Goal: Information Seeking & Learning: Learn about a topic

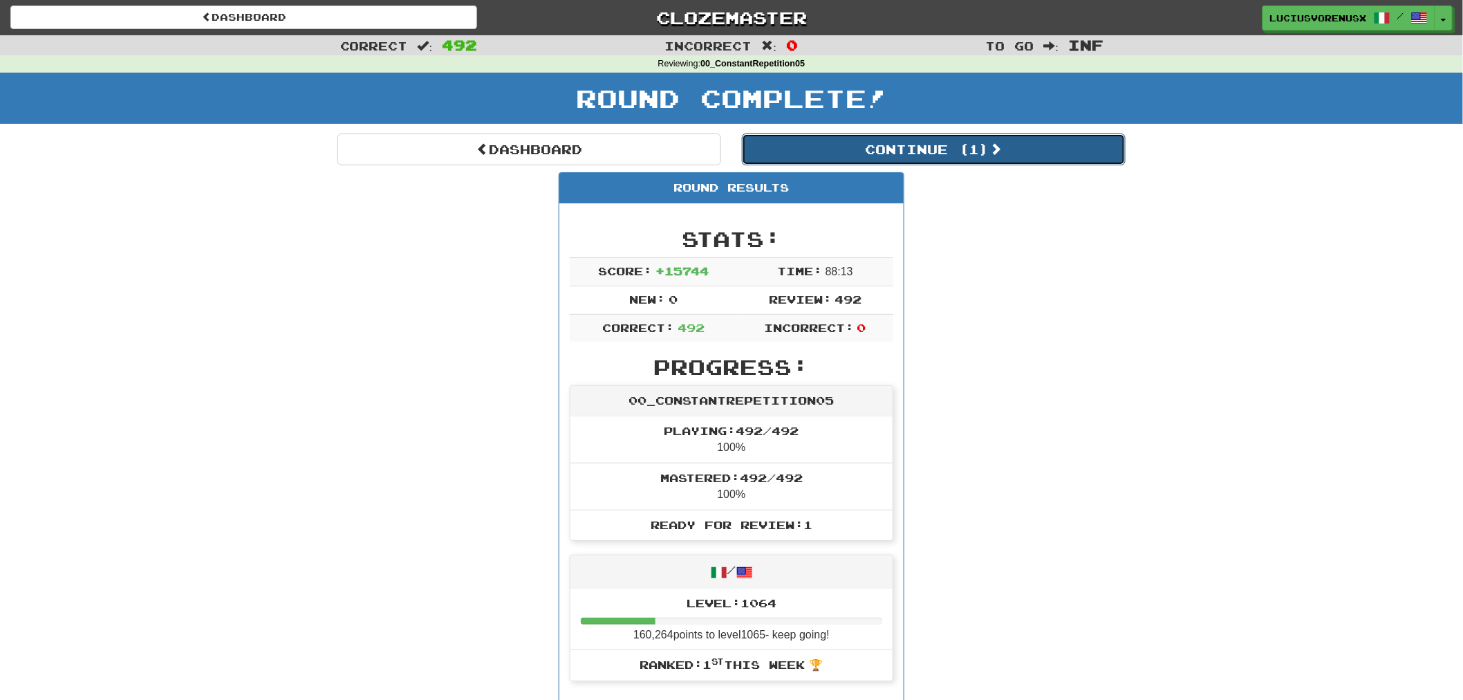
drag, startPoint x: 0, startPoint y: 0, endPoint x: 859, endPoint y: 141, distance: 870.0
click at [859, 141] on button "Continue ( 1 )" at bounding box center [934, 149] width 384 height 32
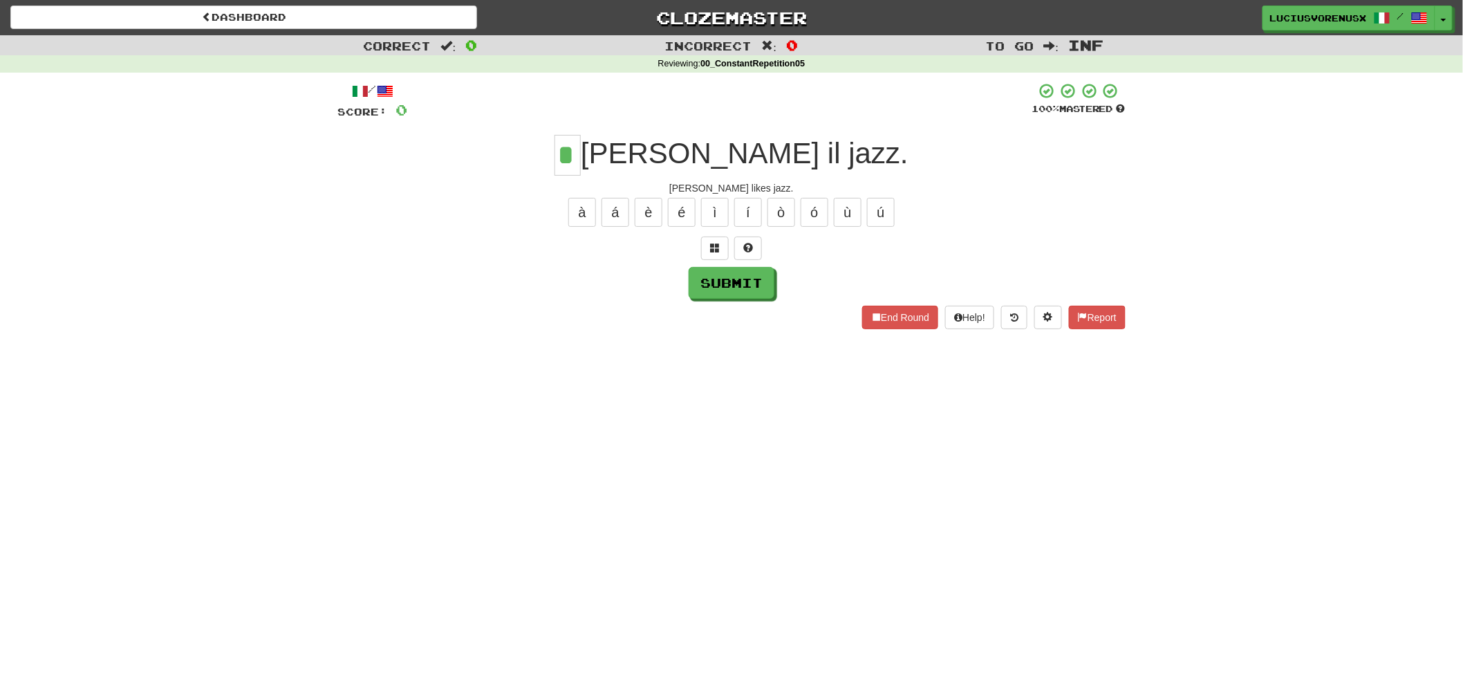
type input "*"
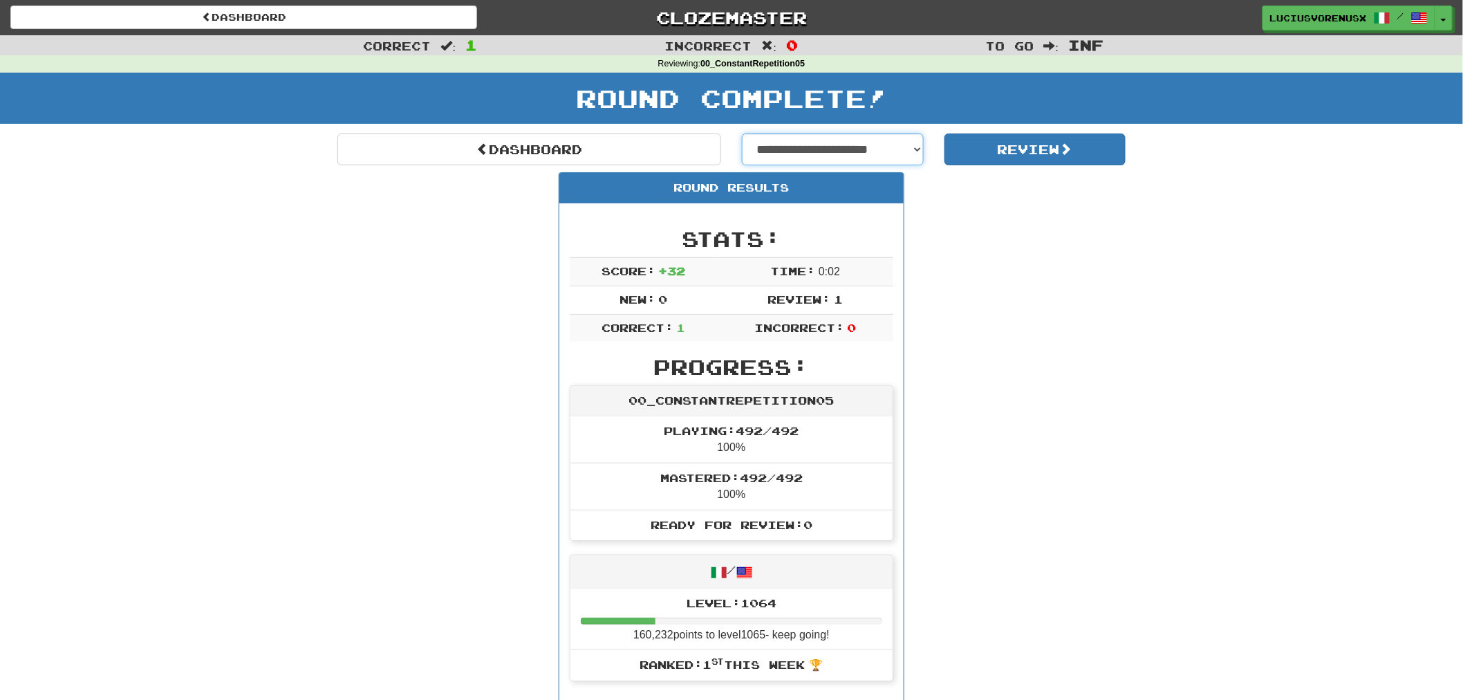
click at [861, 144] on select "**********" at bounding box center [833, 149] width 182 height 32
select select "**********"
click at [742, 133] on select "**********" at bounding box center [833, 149] width 182 height 32
select select "**********"
click at [1056, 160] on button "Review" at bounding box center [1035, 149] width 182 height 32
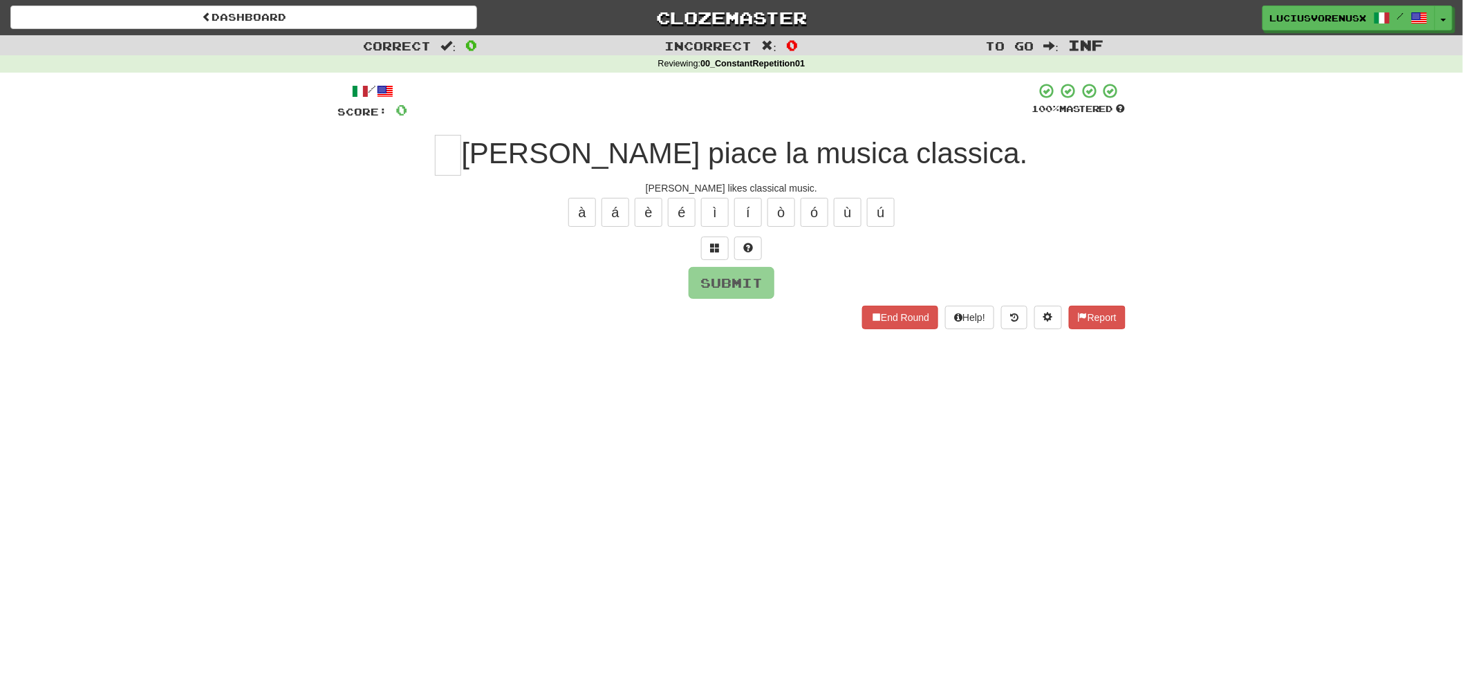
click at [118, 355] on div "Dashboard Clozemaster LuciusVorenusX / Toggle Dropdown Dashboard Leaderboard Ac…" at bounding box center [731, 350] width 1463 height 700
click at [461, 156] on input "text" at bounding box center [448, 155] width 26 height 41
type input "*"
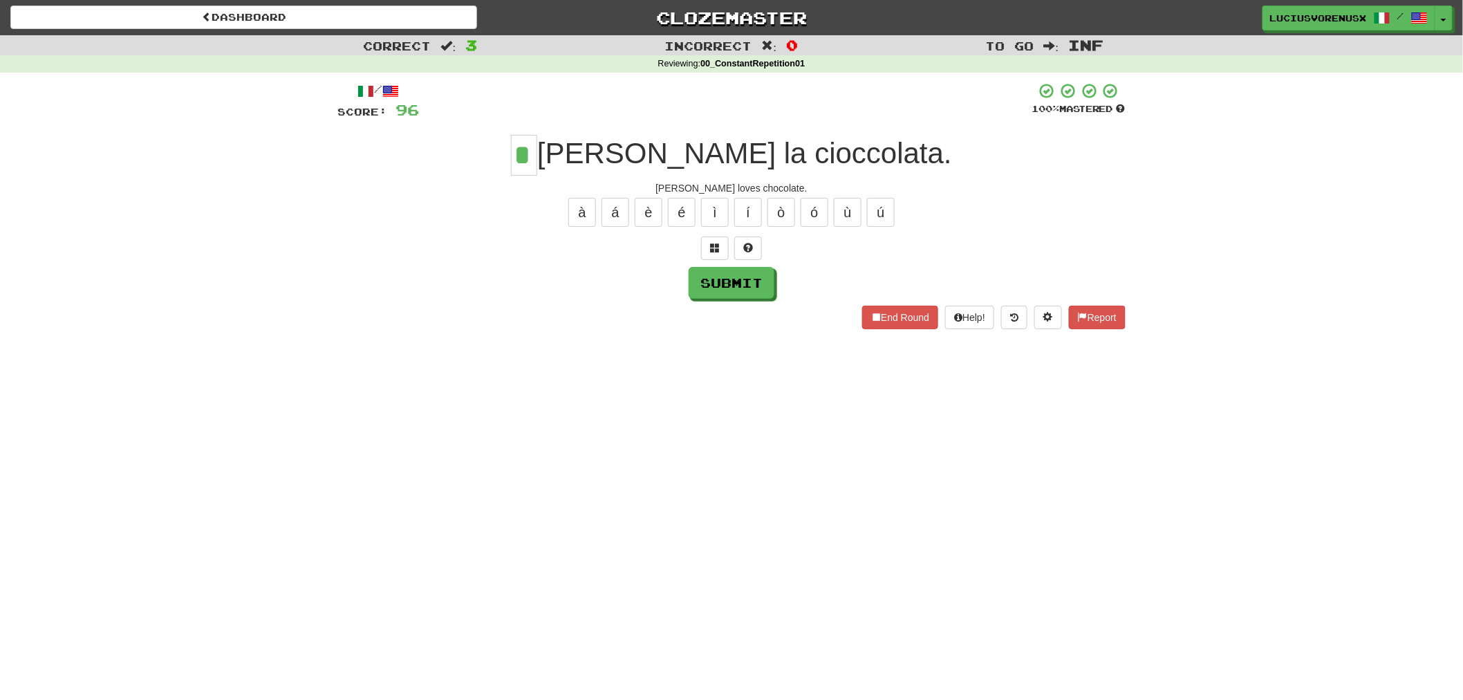
type input "*"
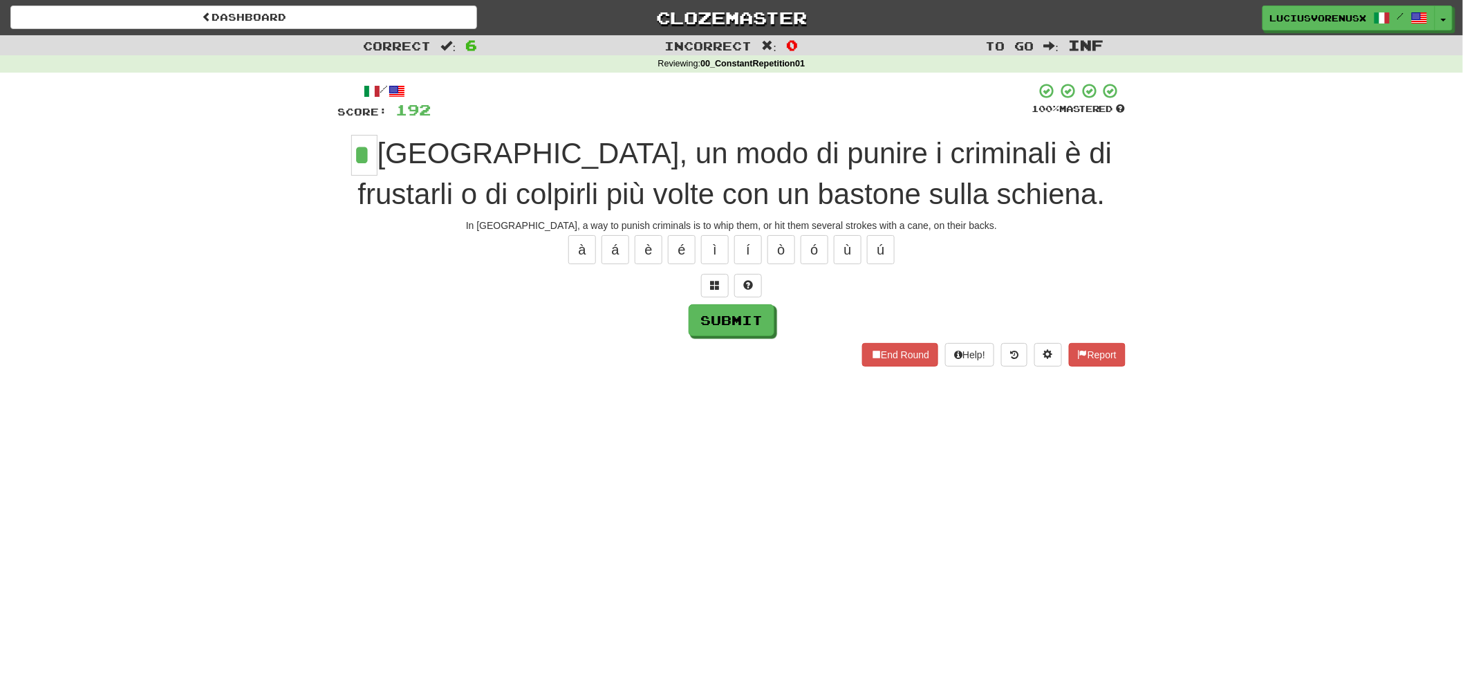
type input "*"
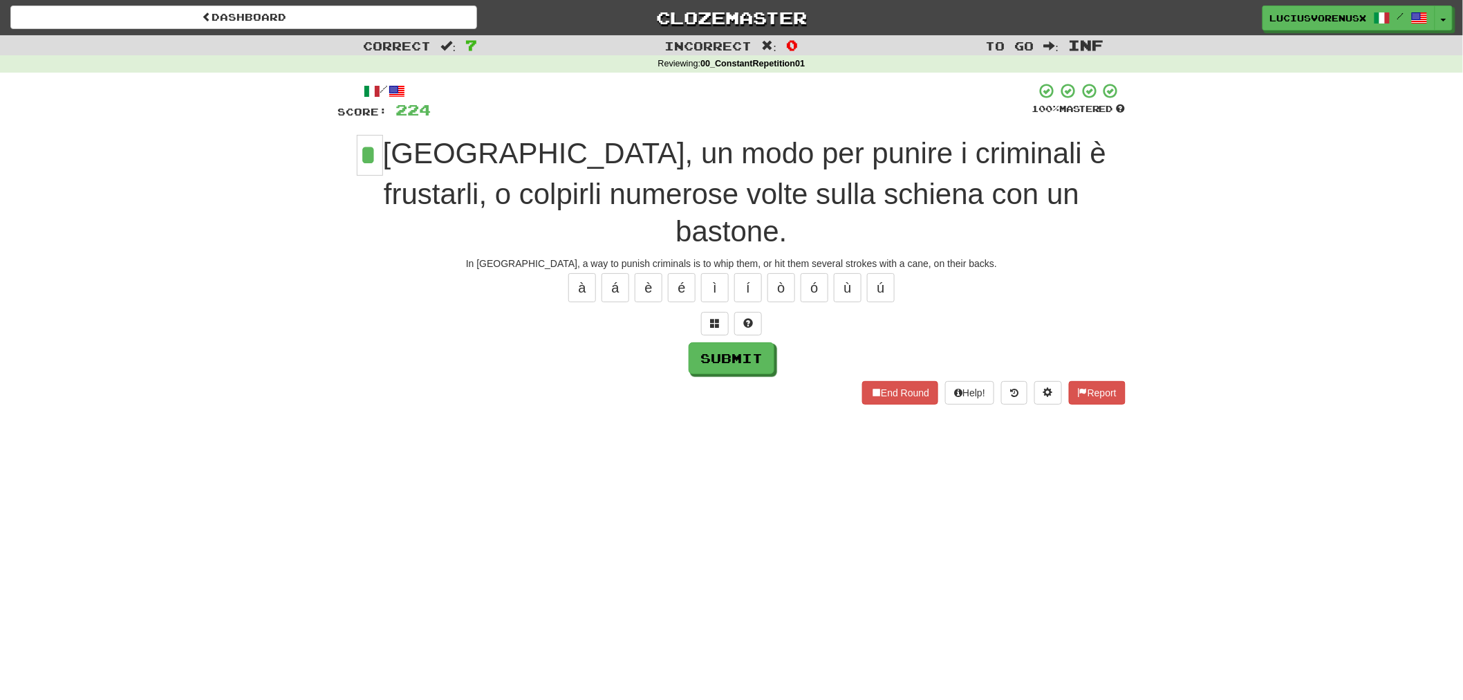
type input "*"
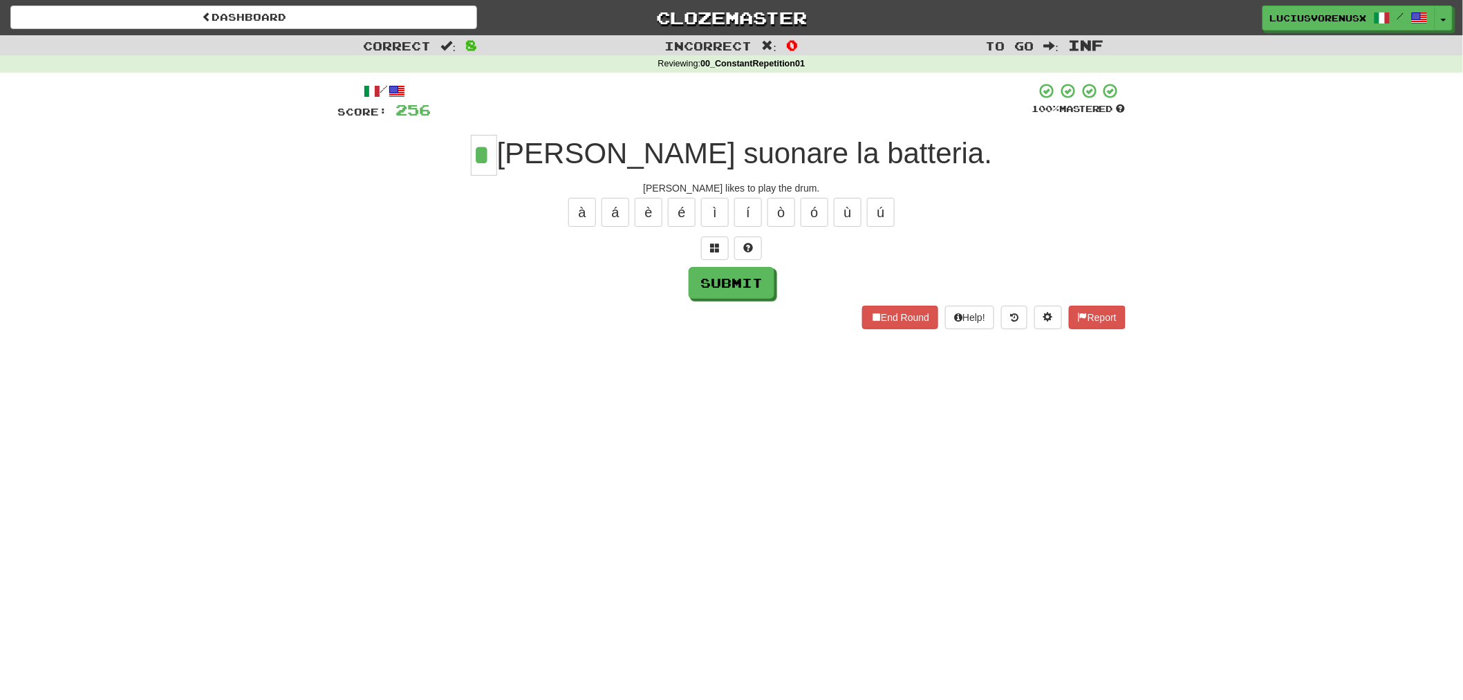
type input "*"
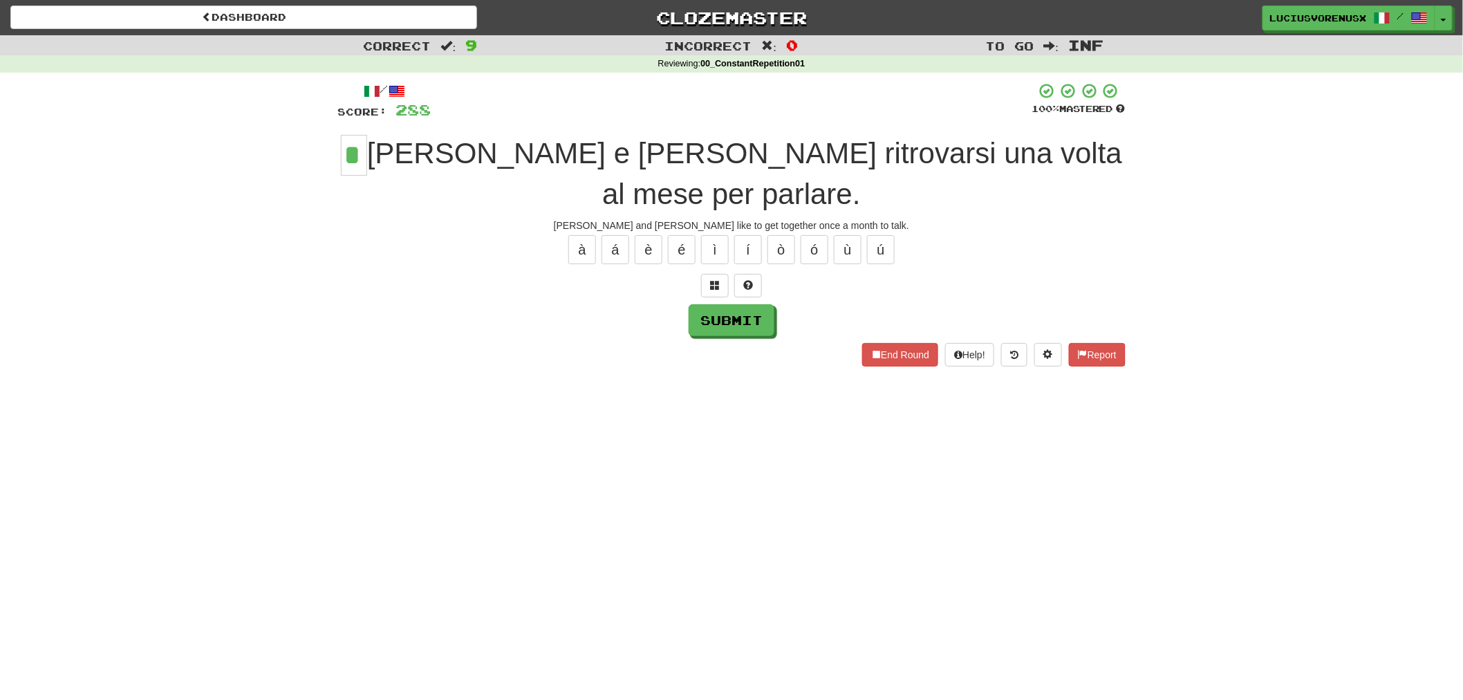
type input "*"
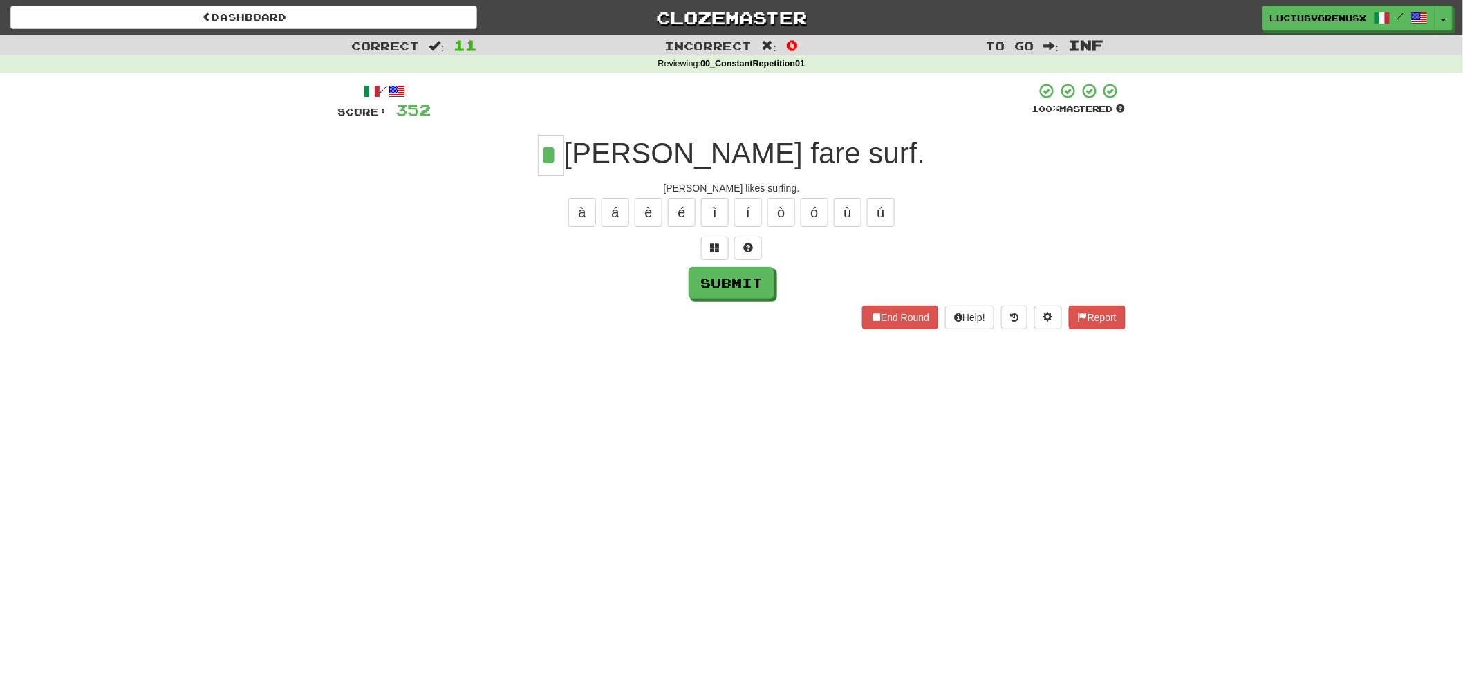
type input "*"
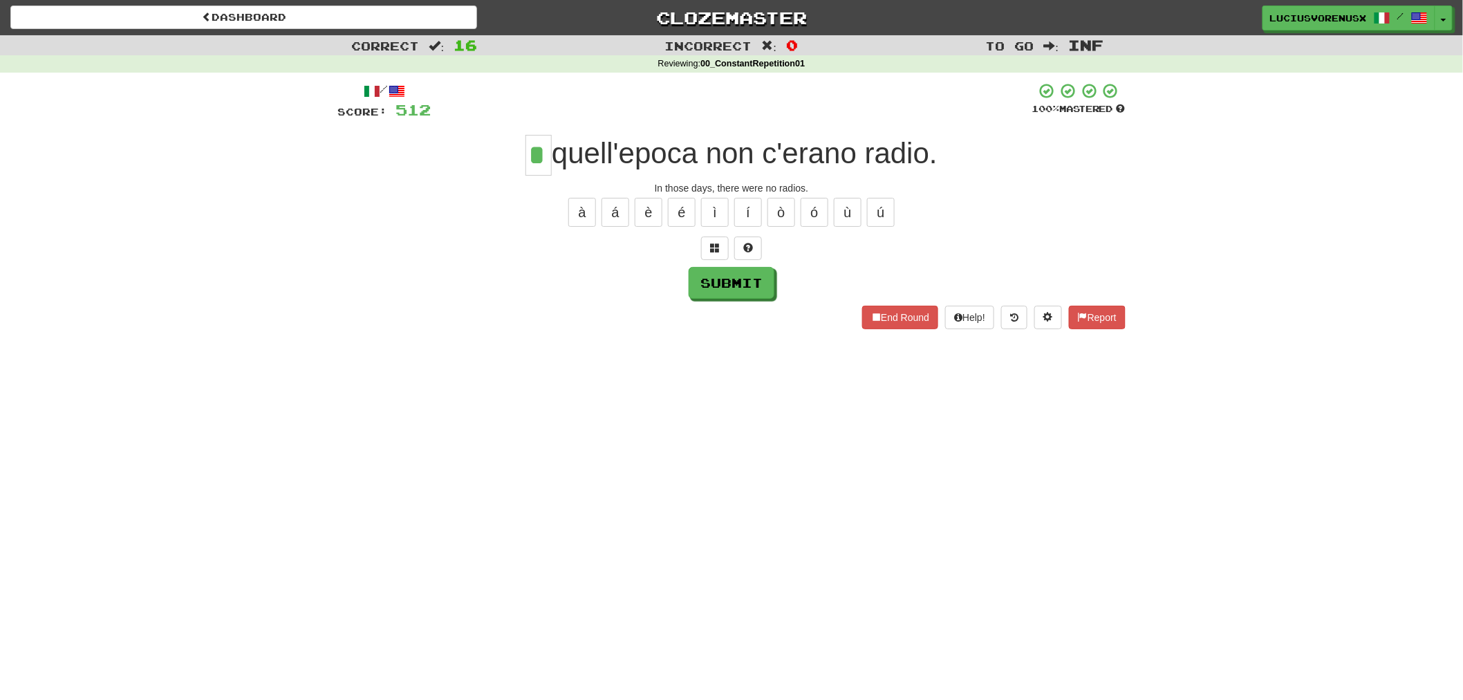
type input "*"
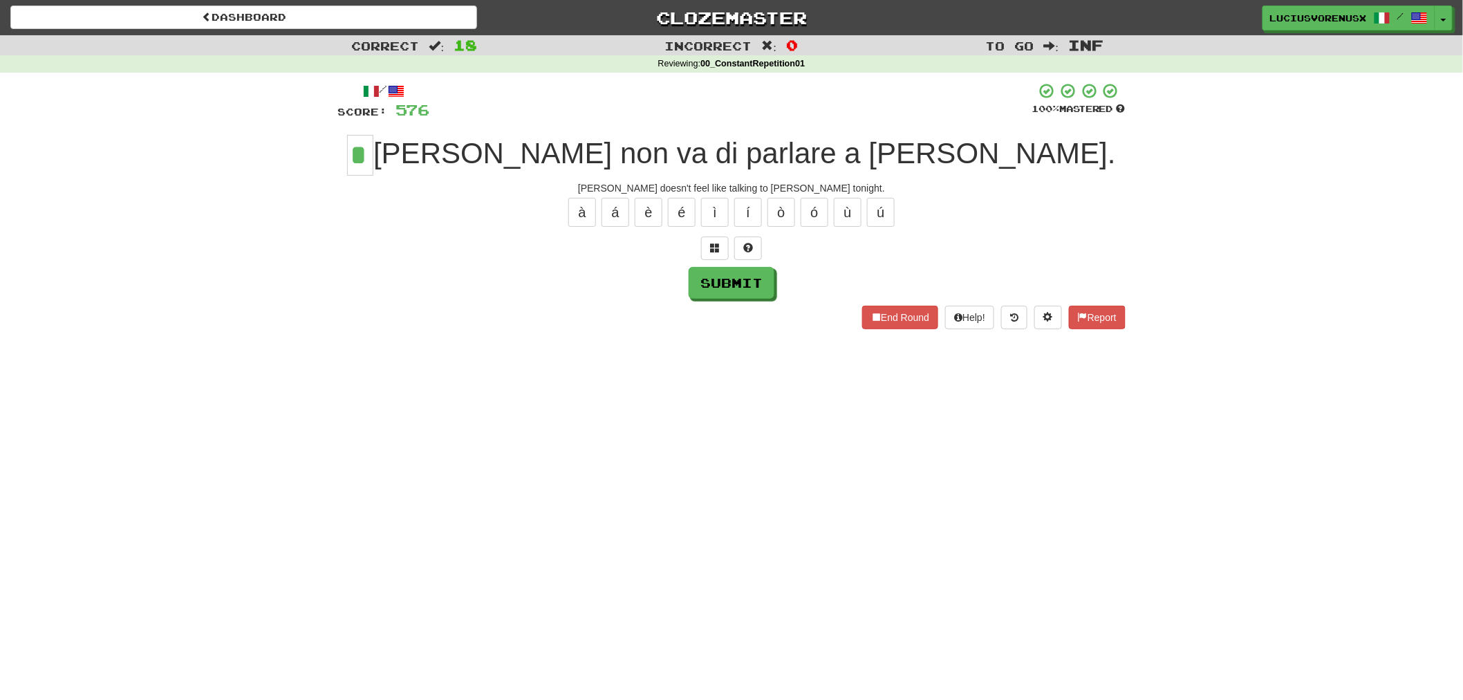
type input "*"
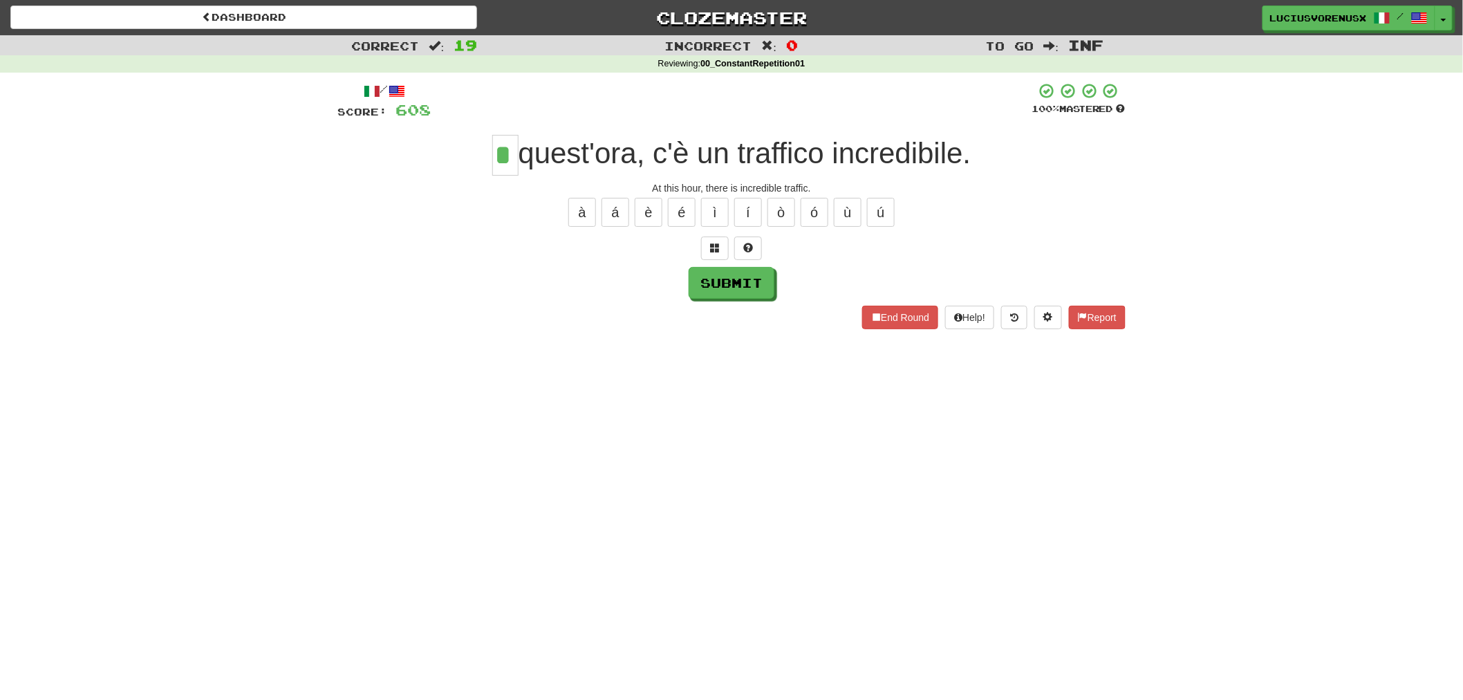
type input "*"
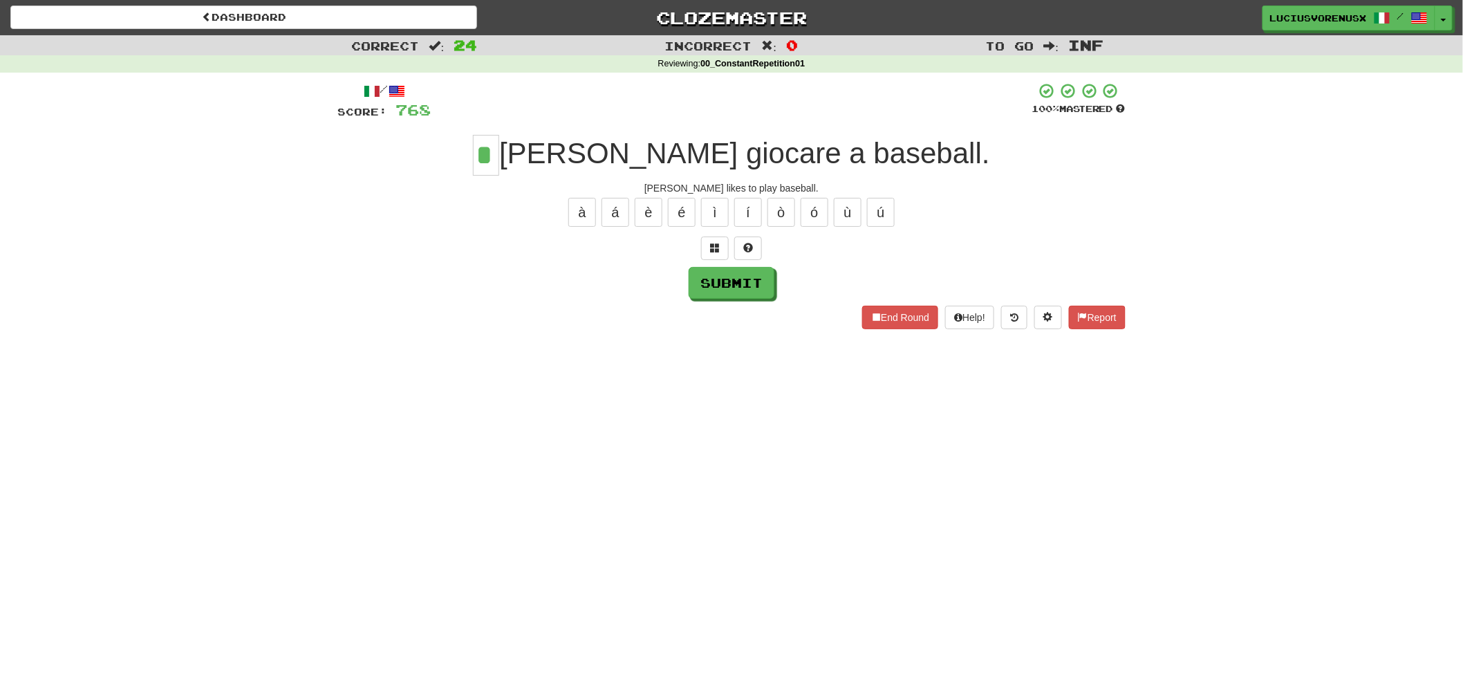
type input "*"
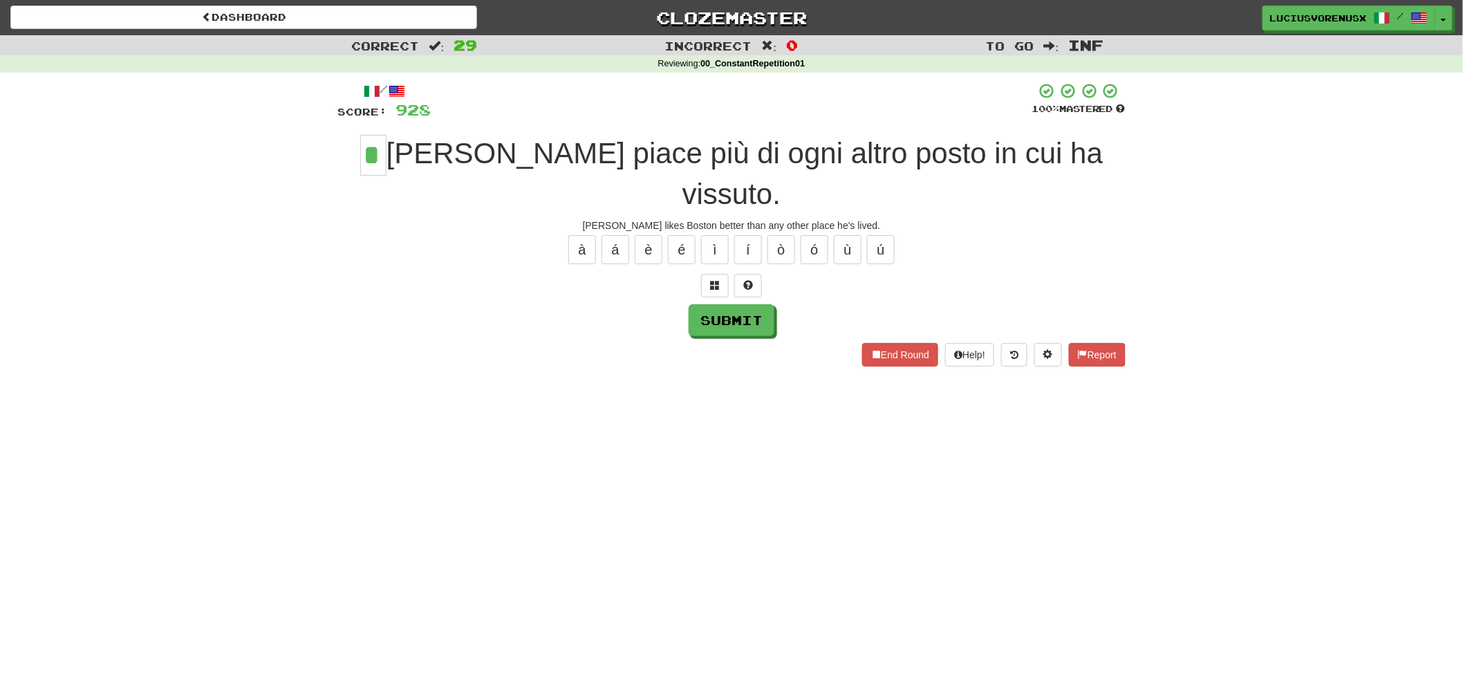
type input "*"
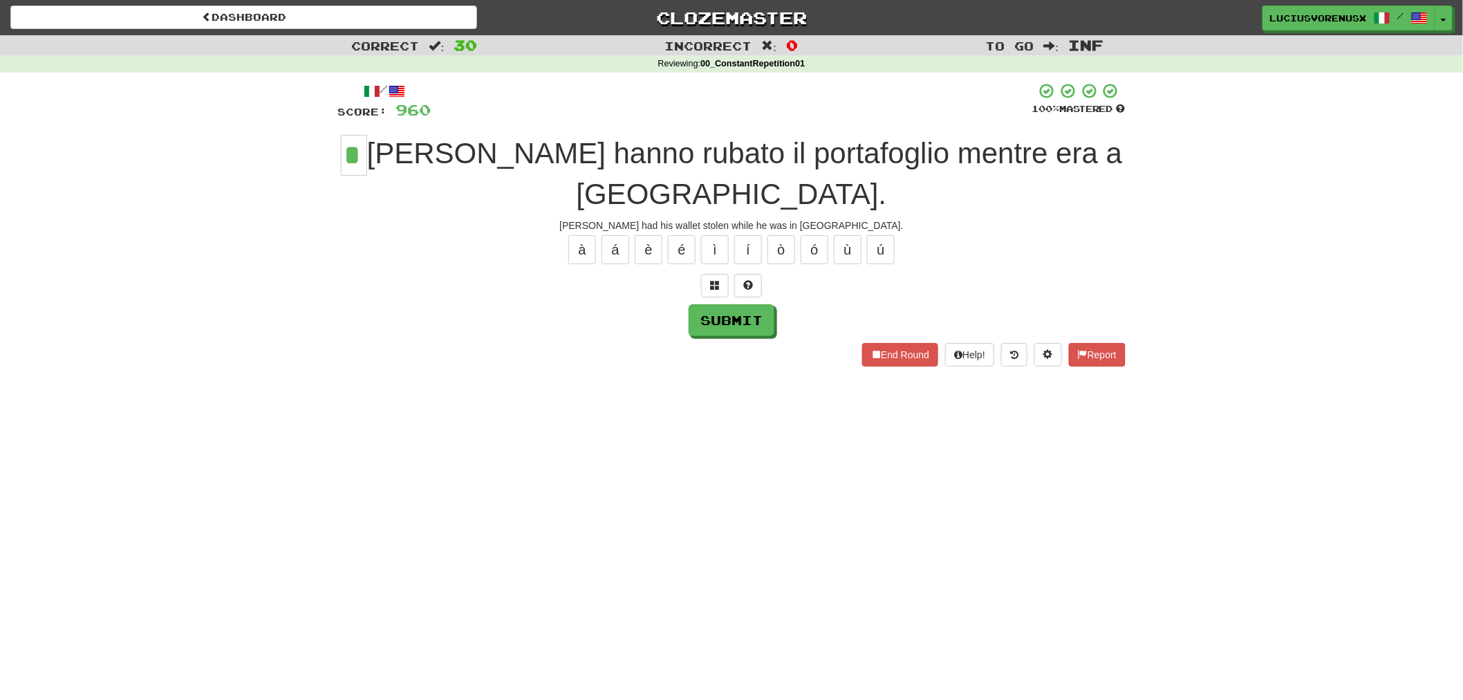
type input "*"
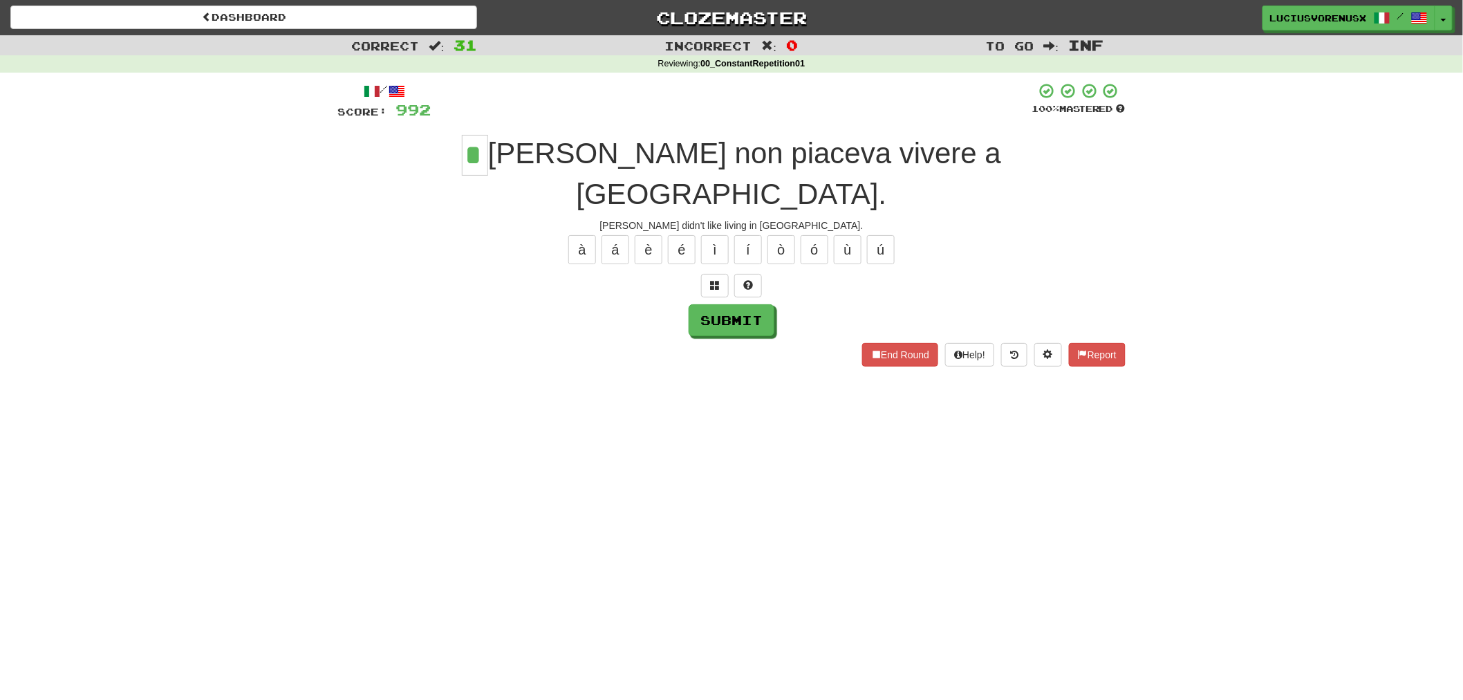
type input "*"
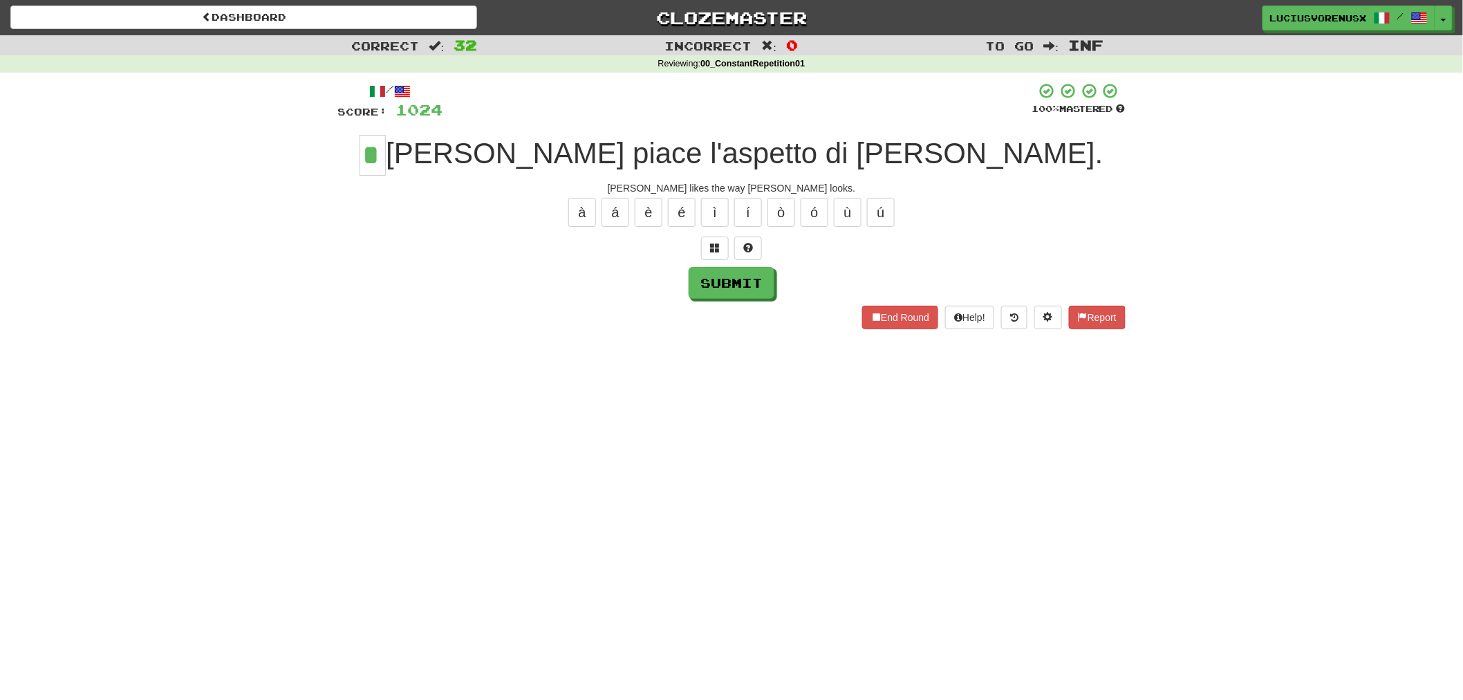
type input "*"
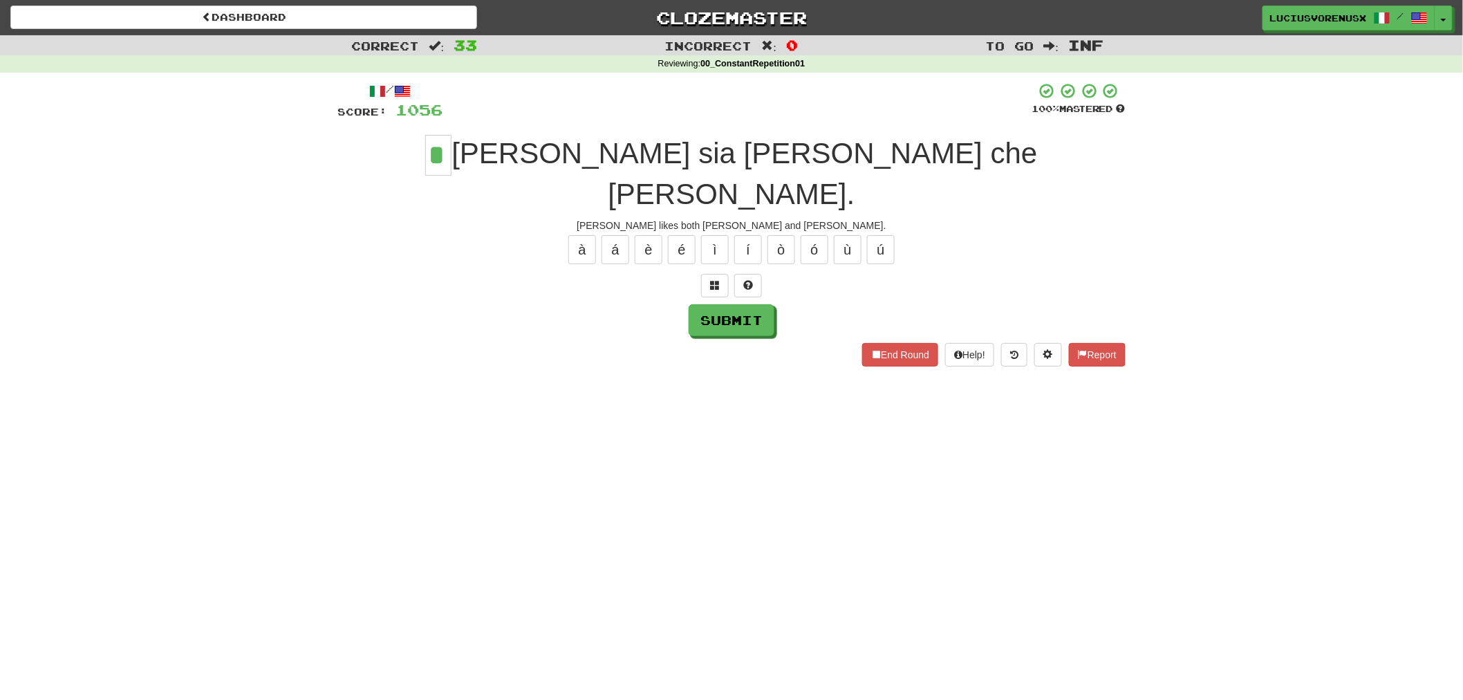
type input "*"
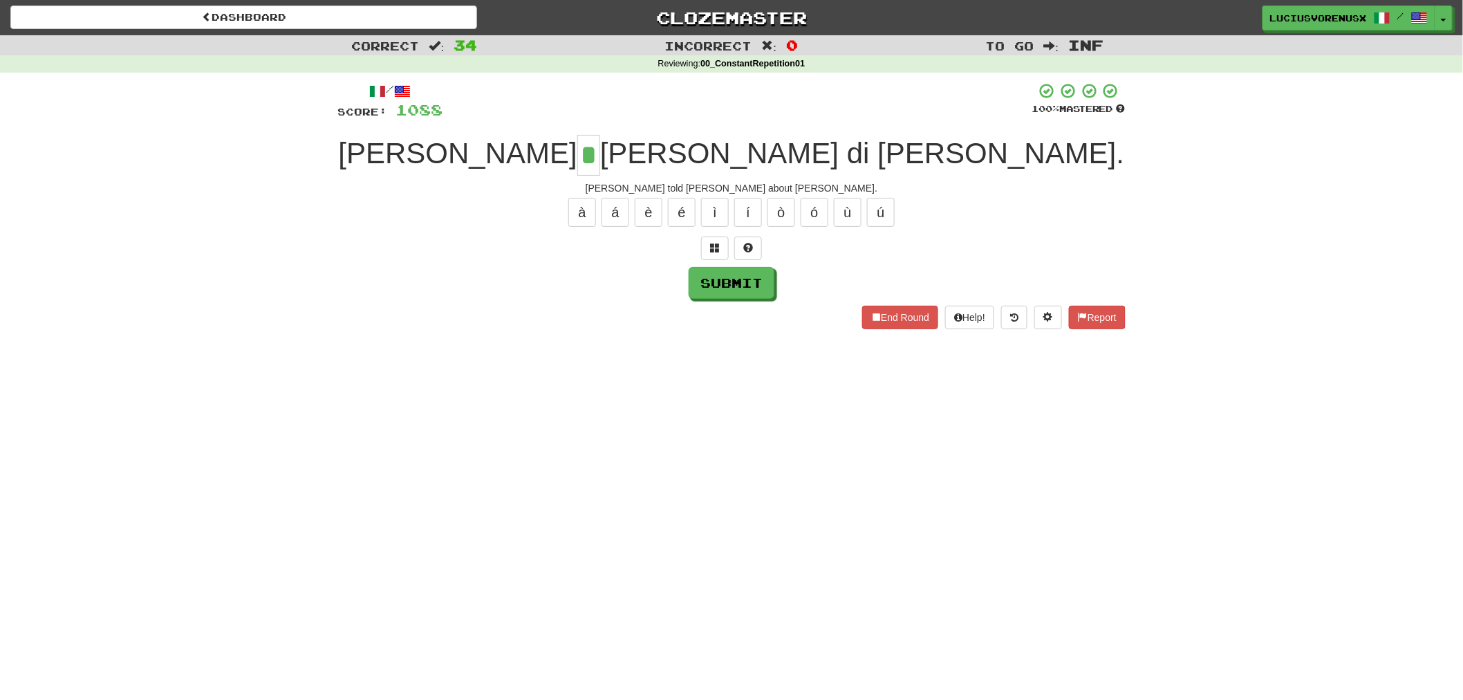
type input "*"
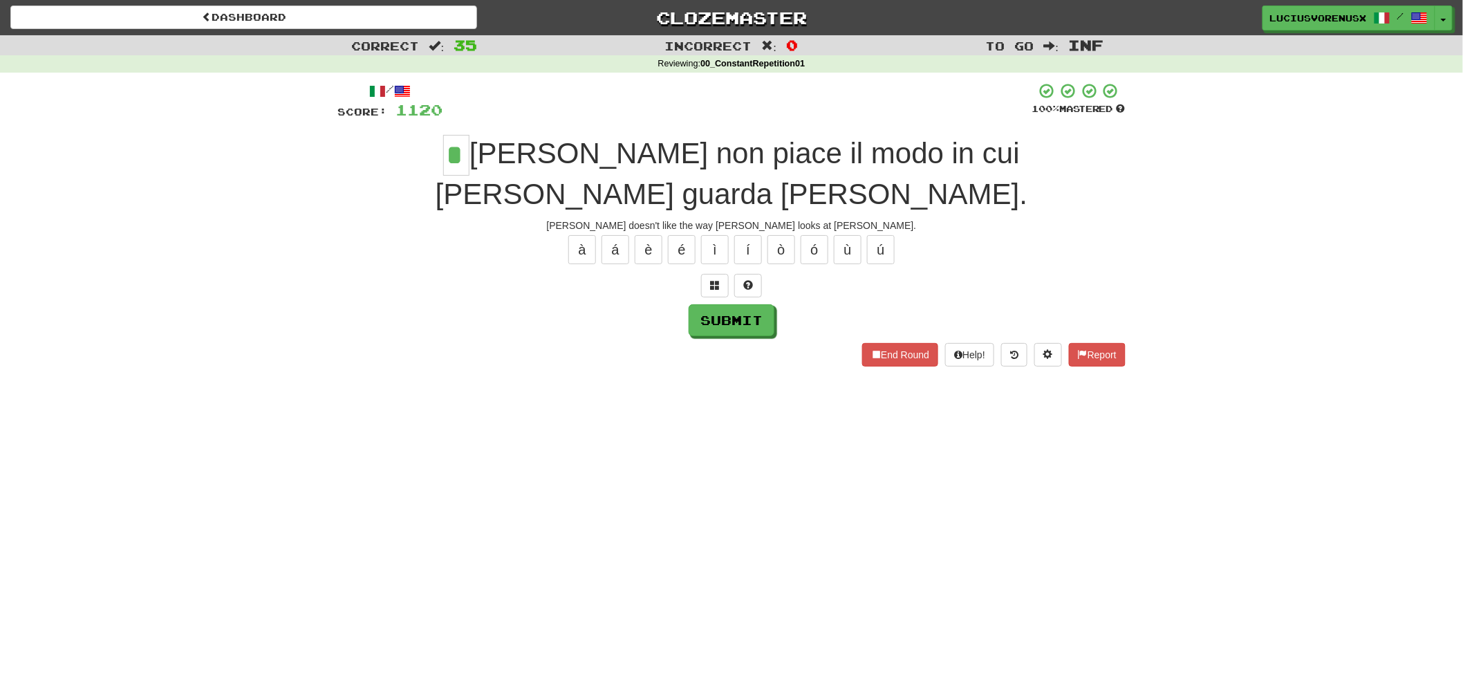
type input "*"
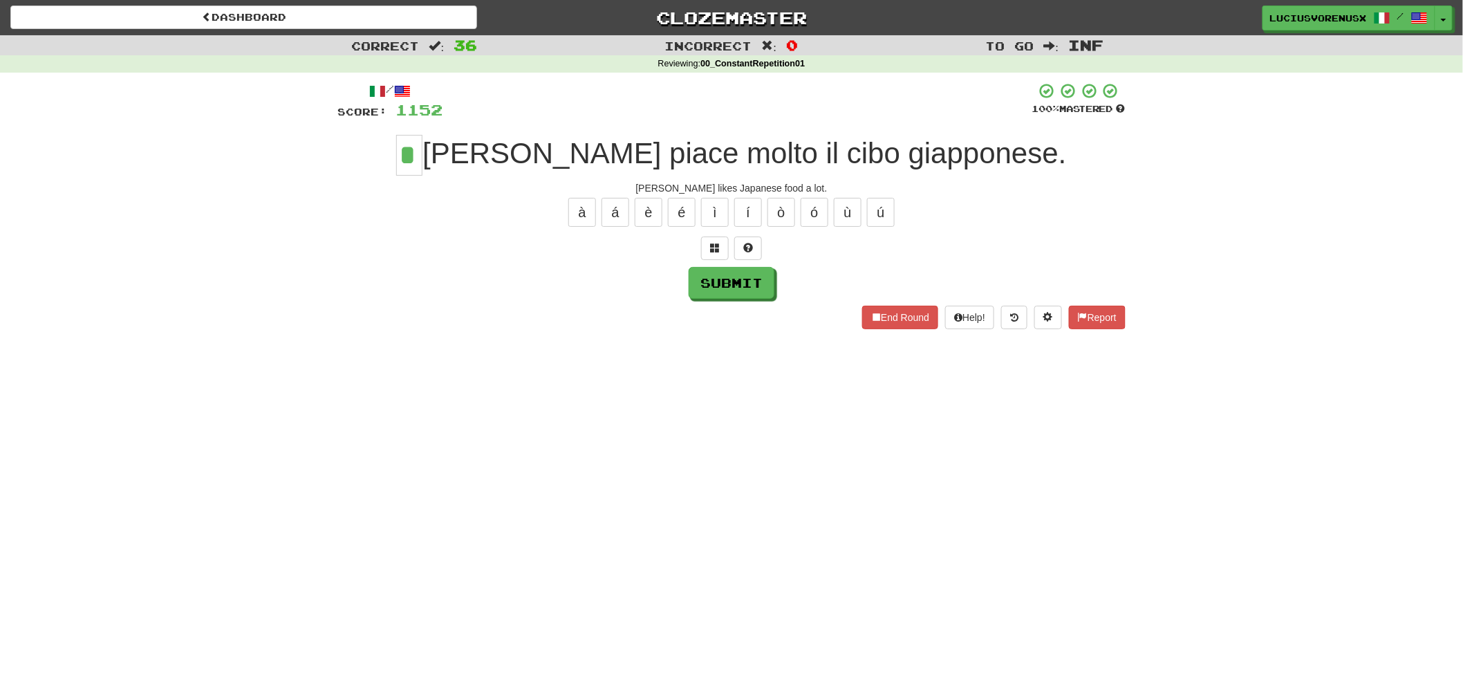
type input "*"
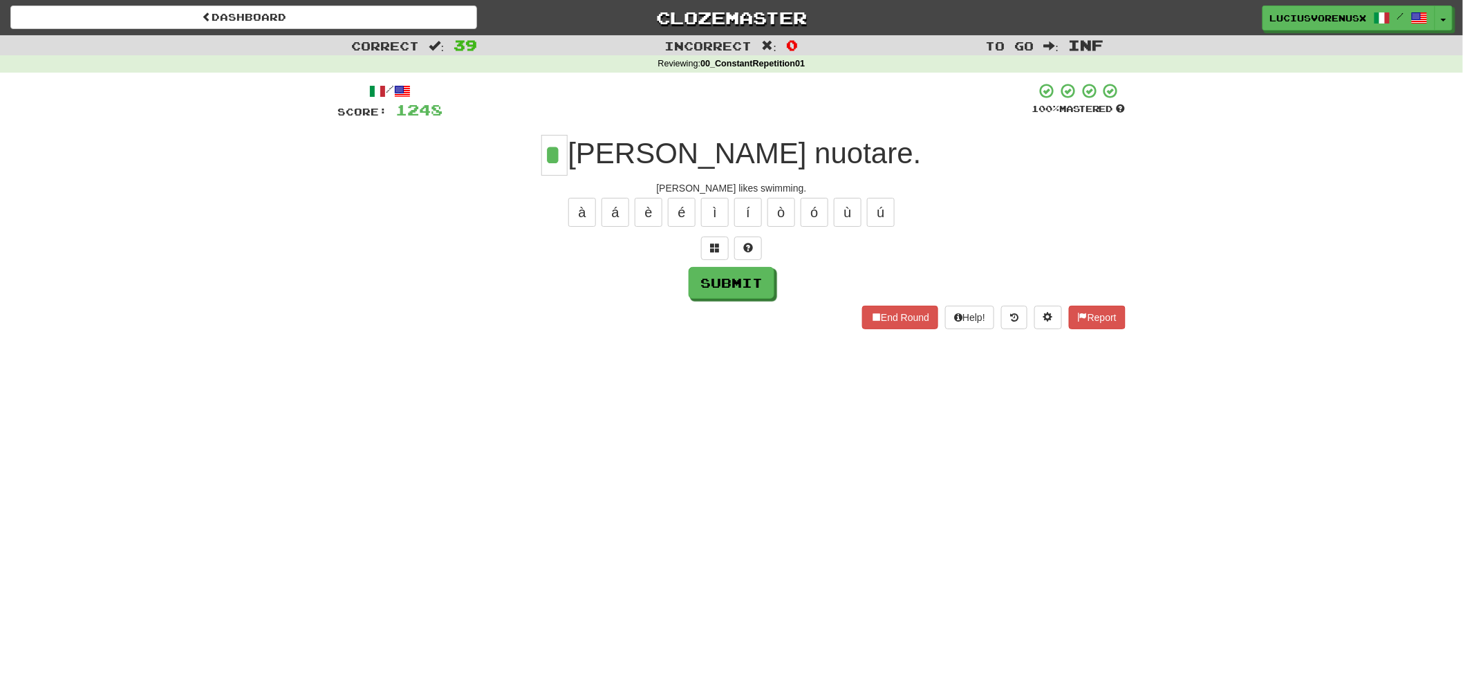
type input "*"
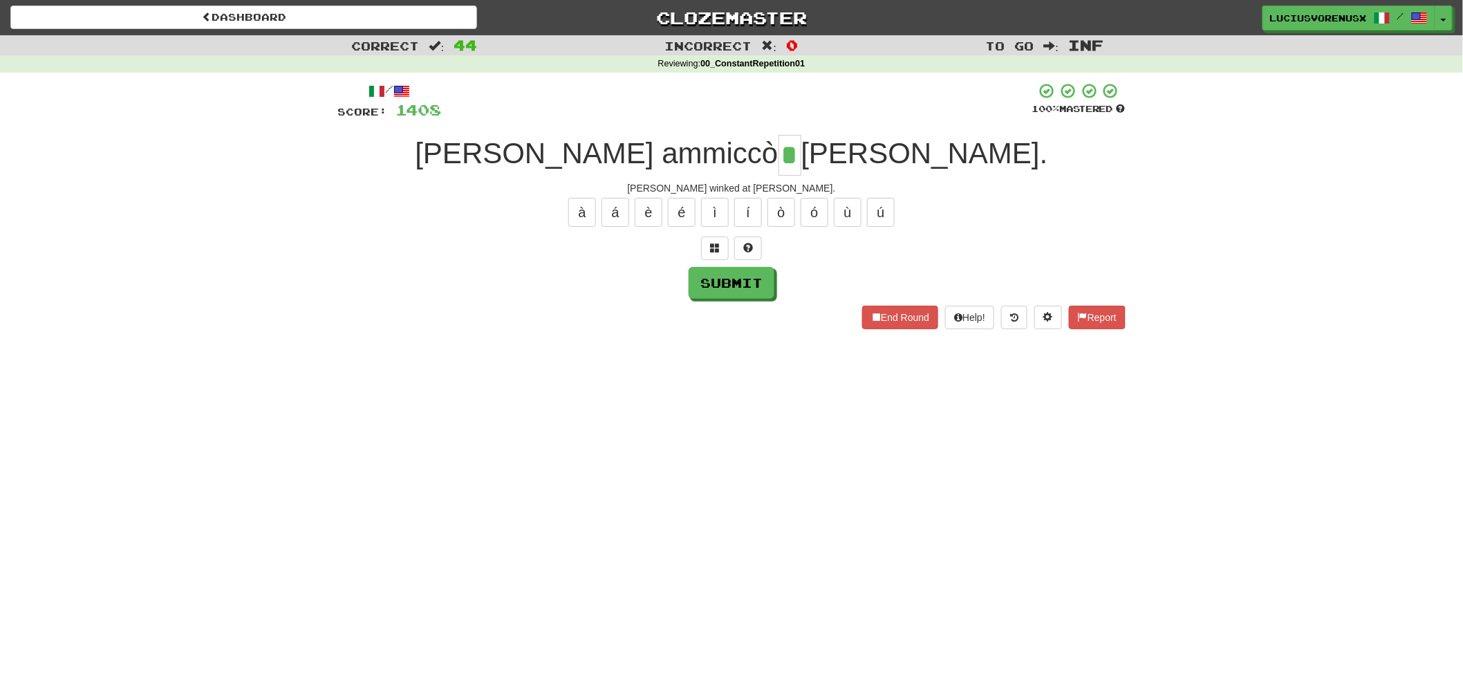
type input "*"
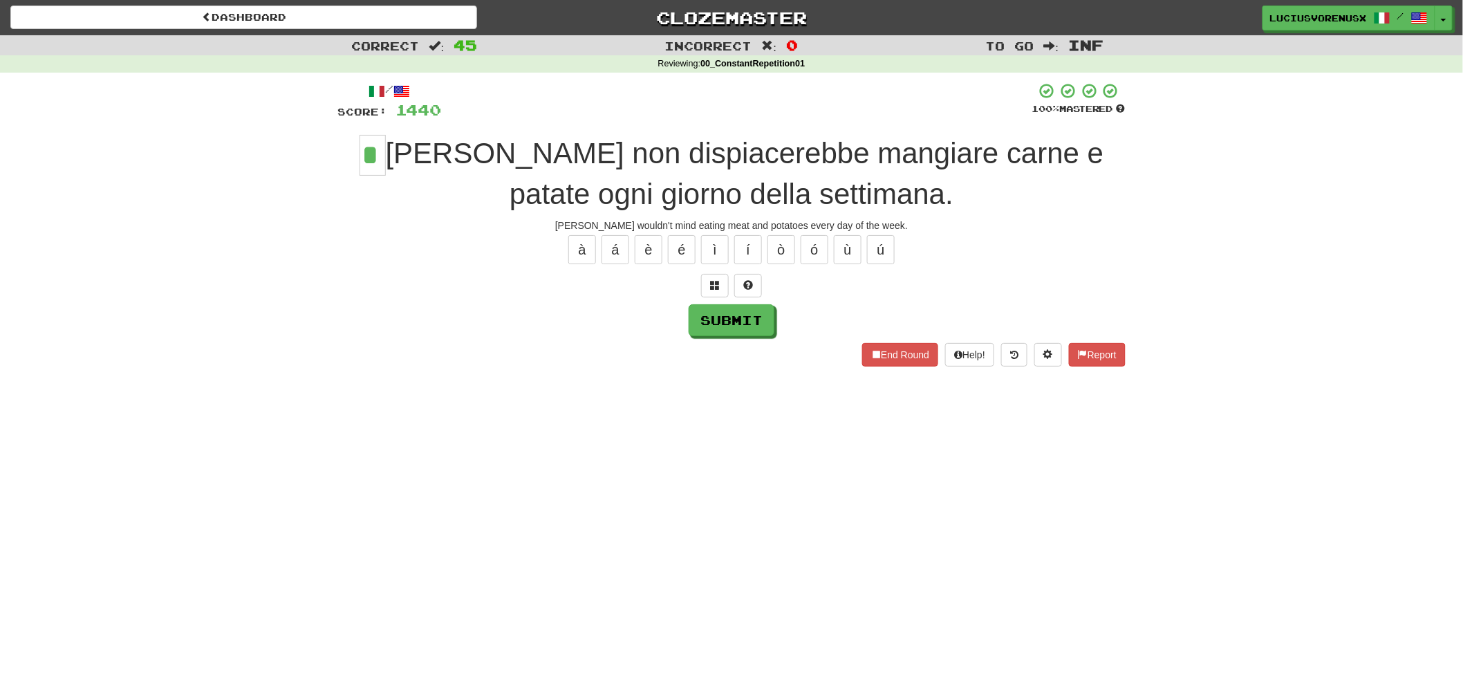
type input "*"
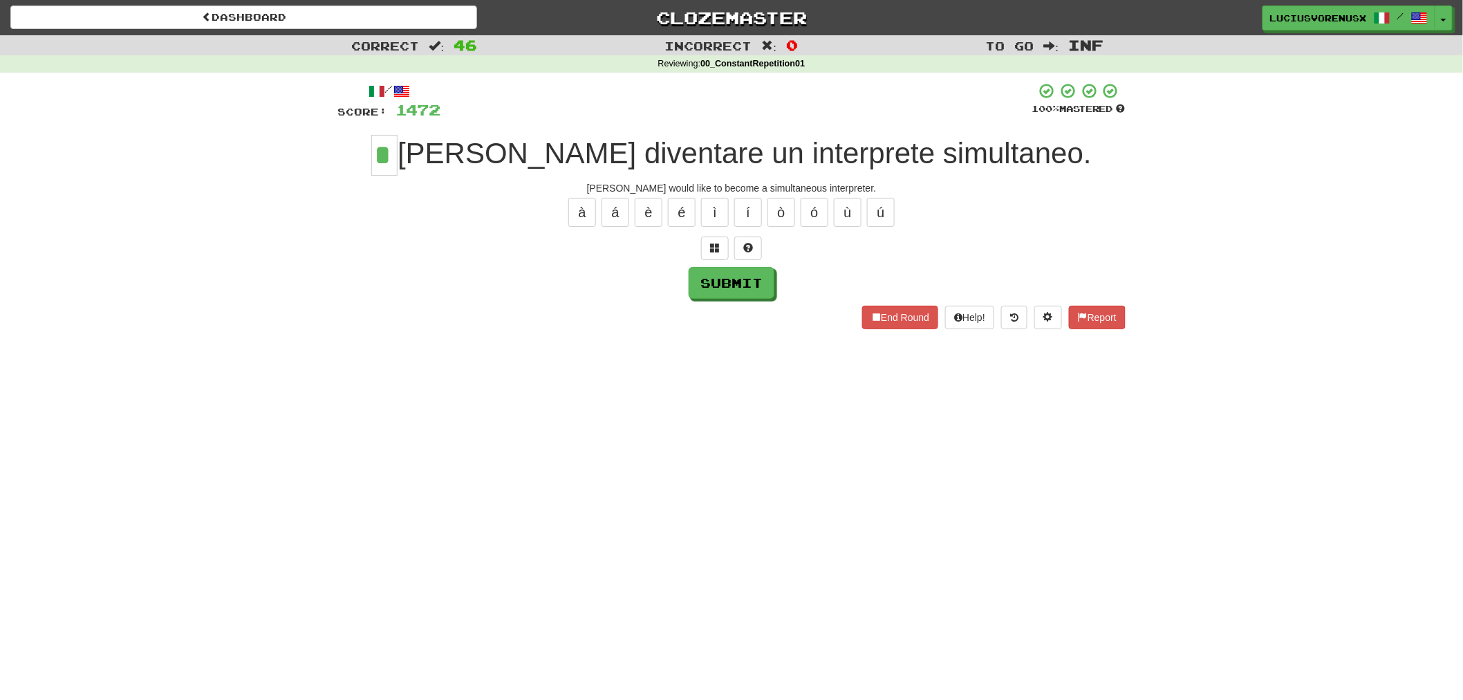
type input "*"
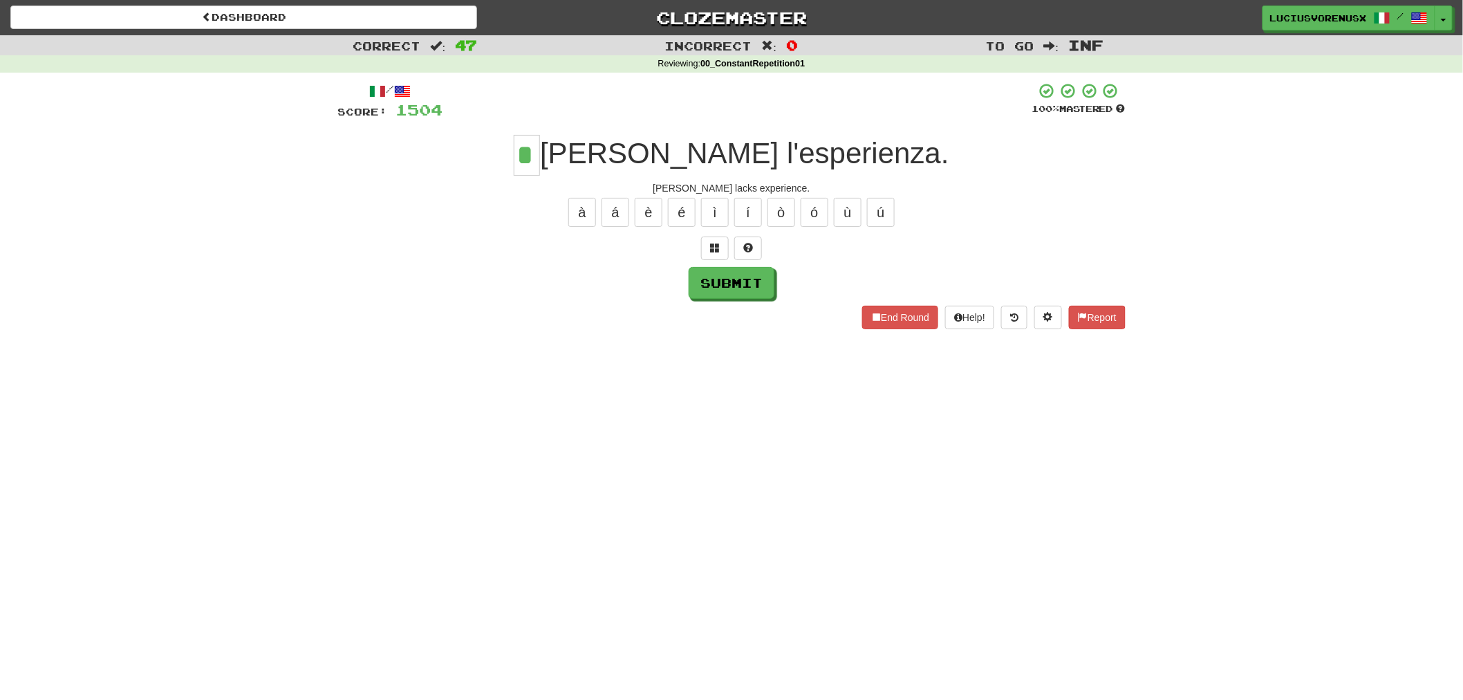
type input "*"
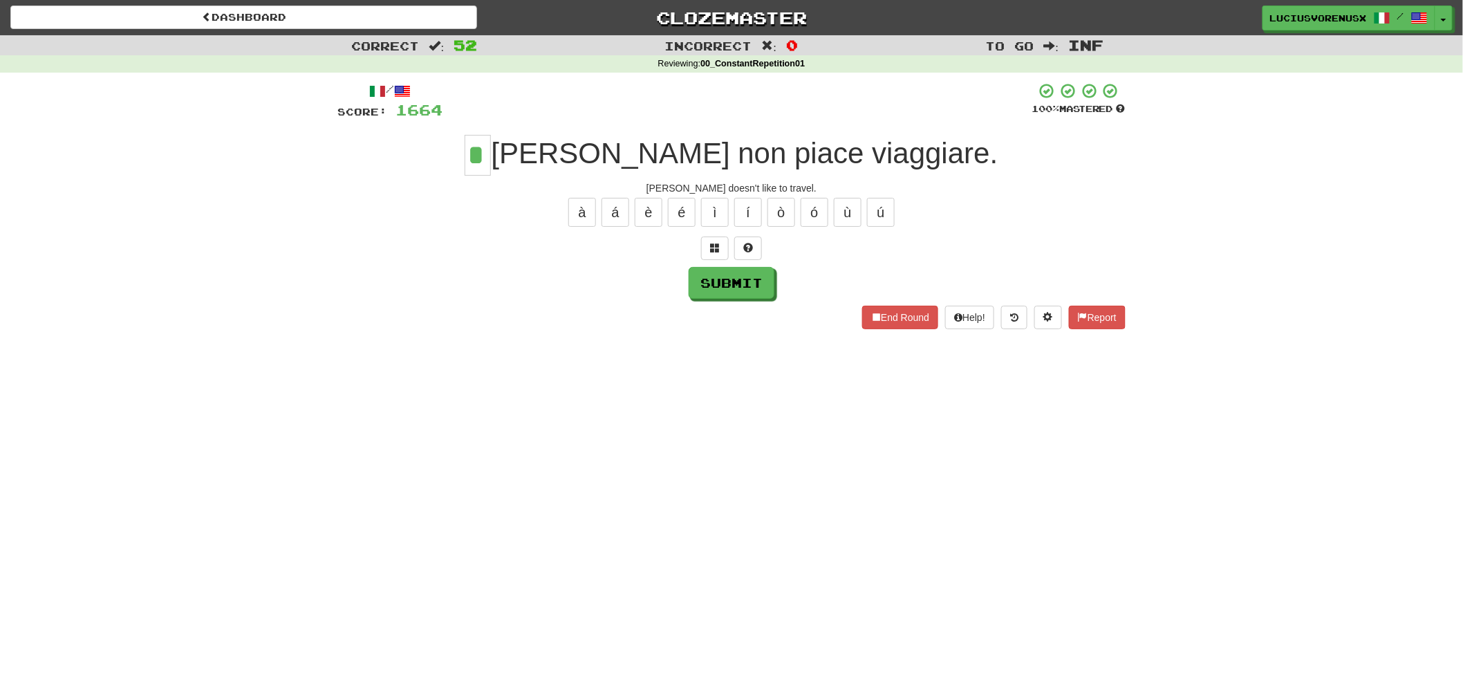
type input "*"
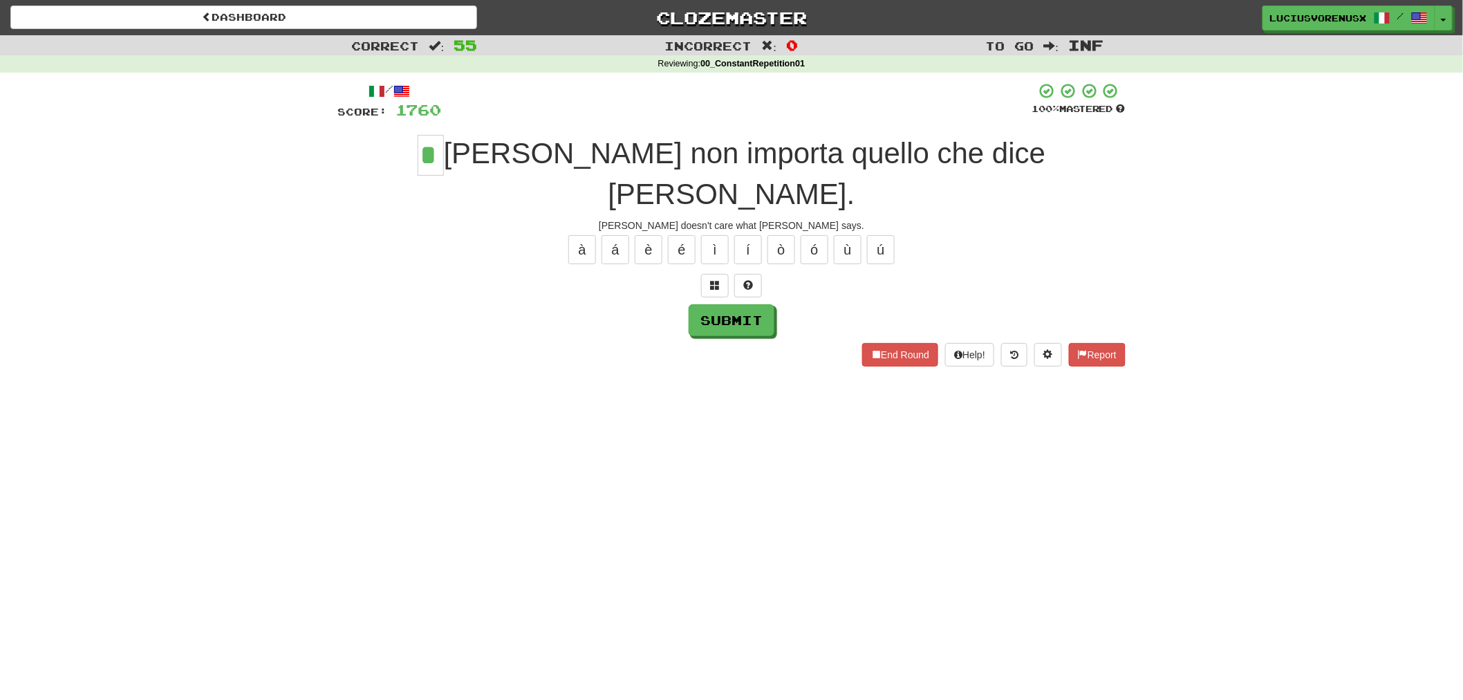
type input "*"
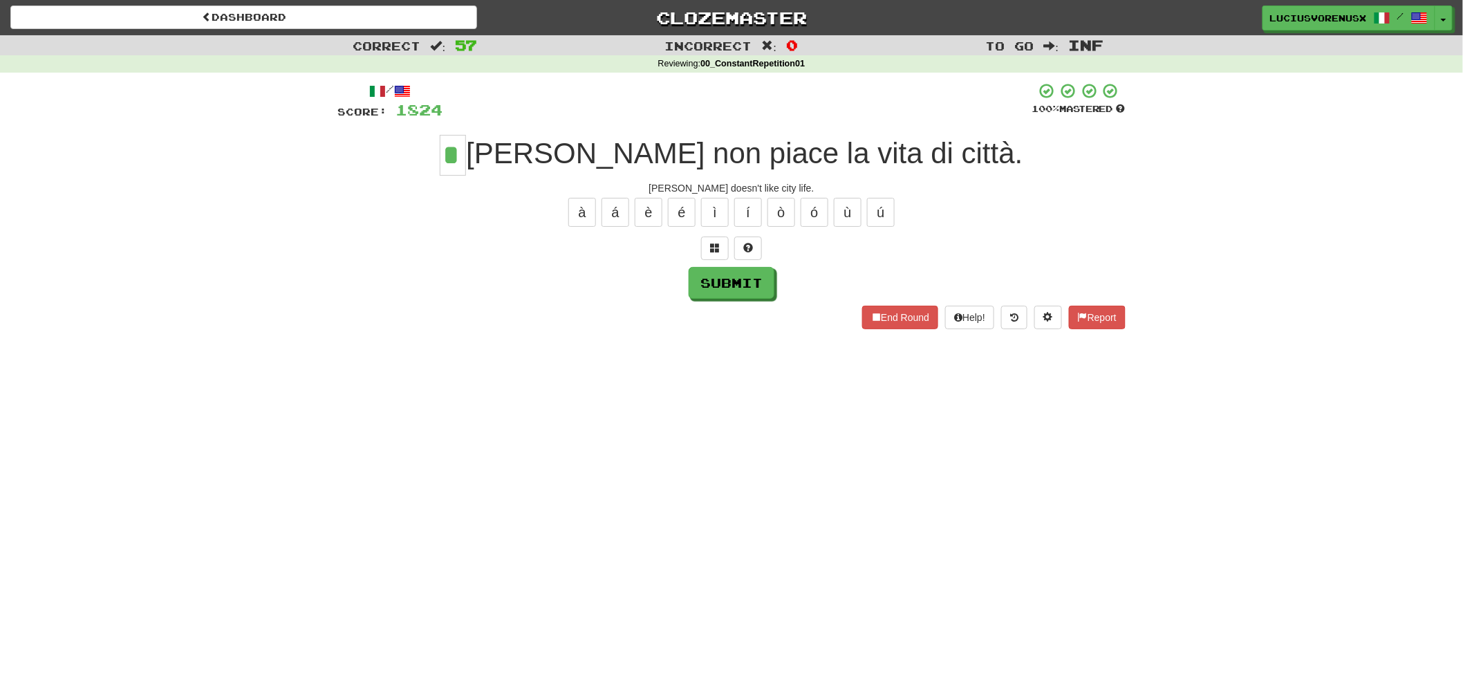
type input "*"
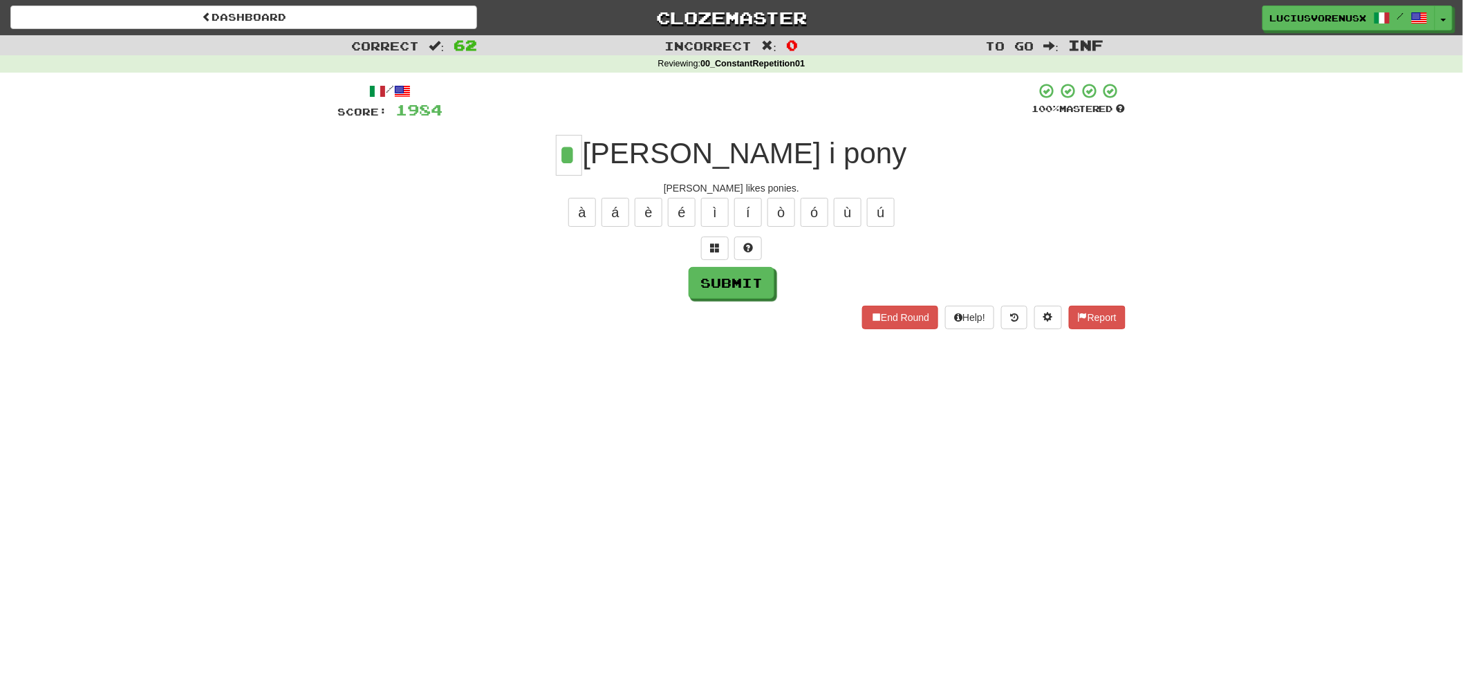
type input "*"
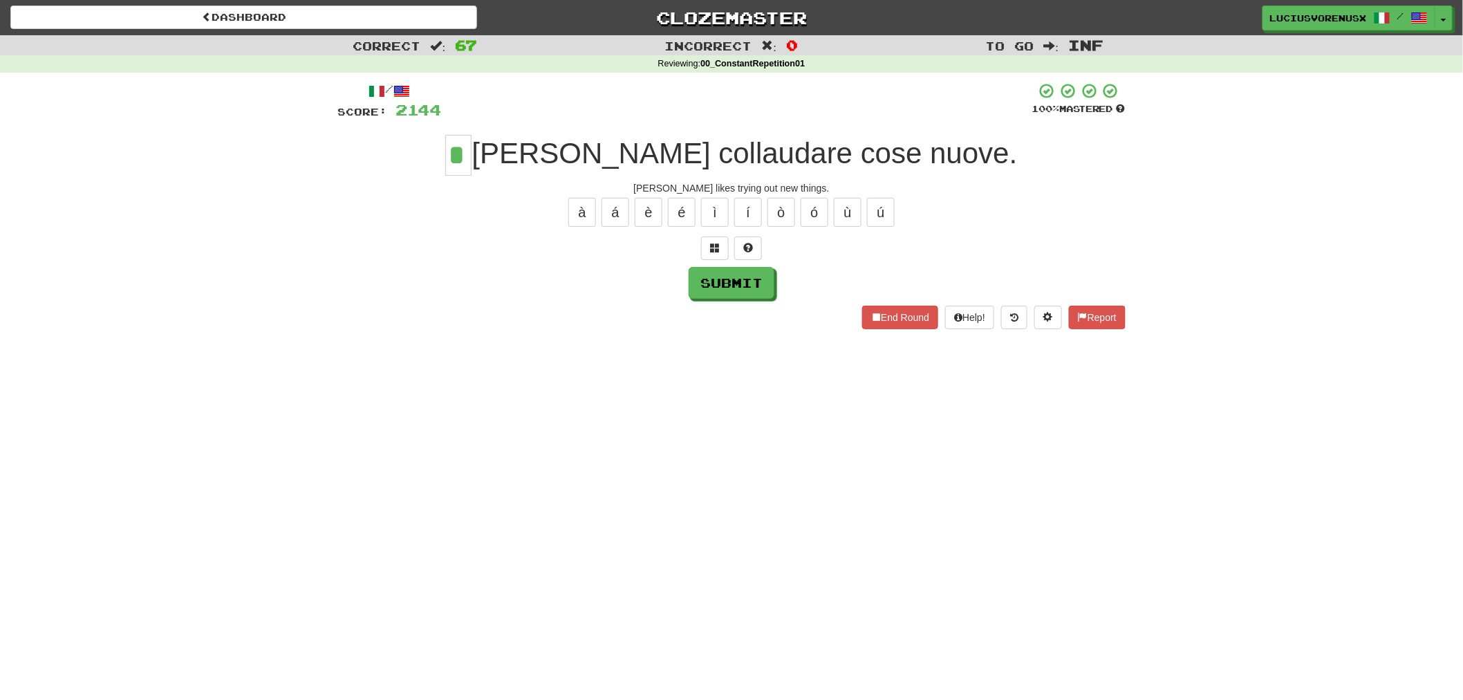
type input "*"
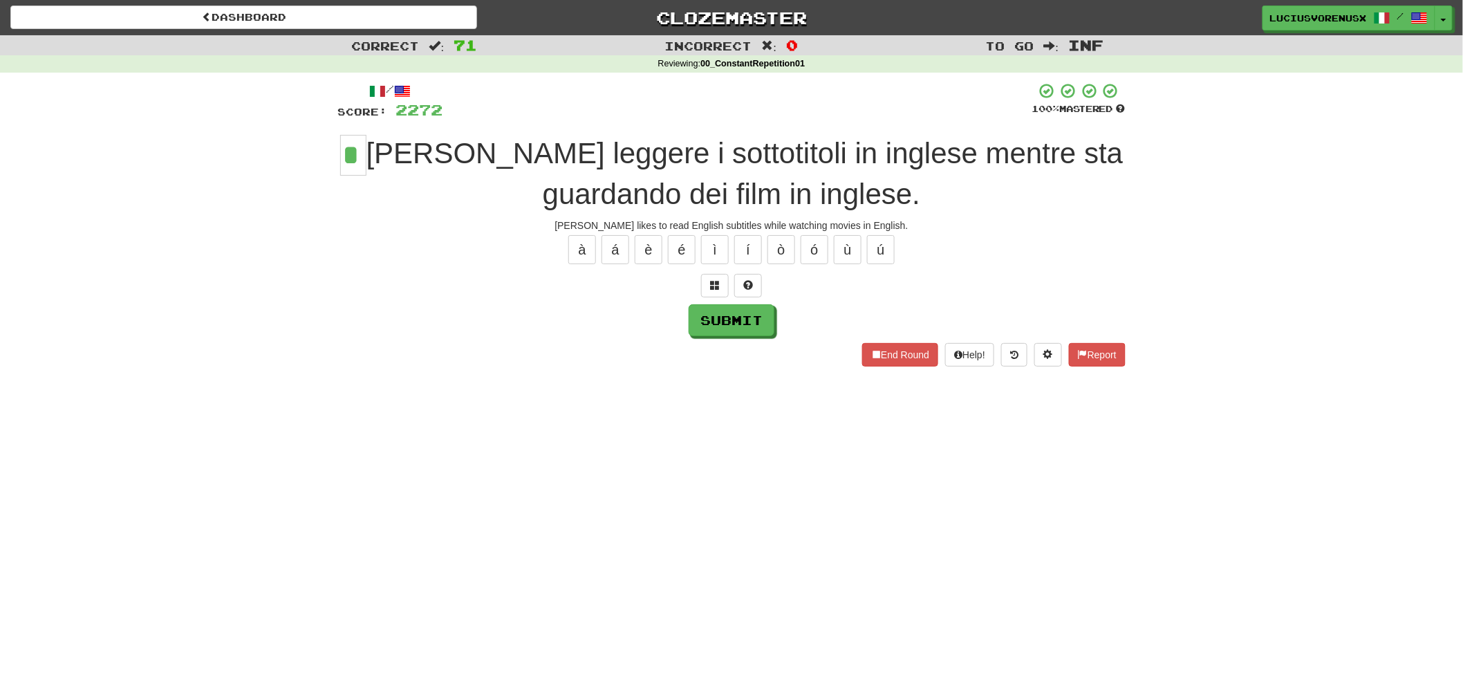
type input "*"
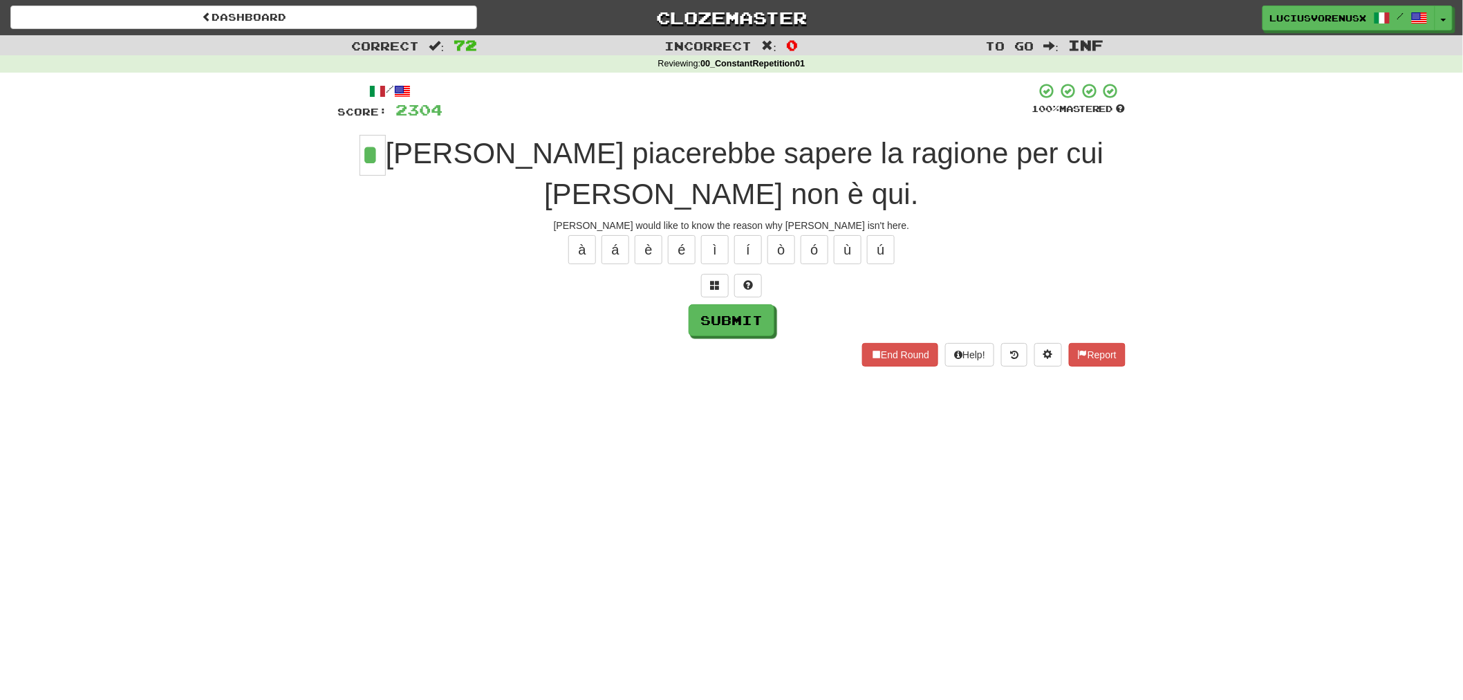
type input "*"
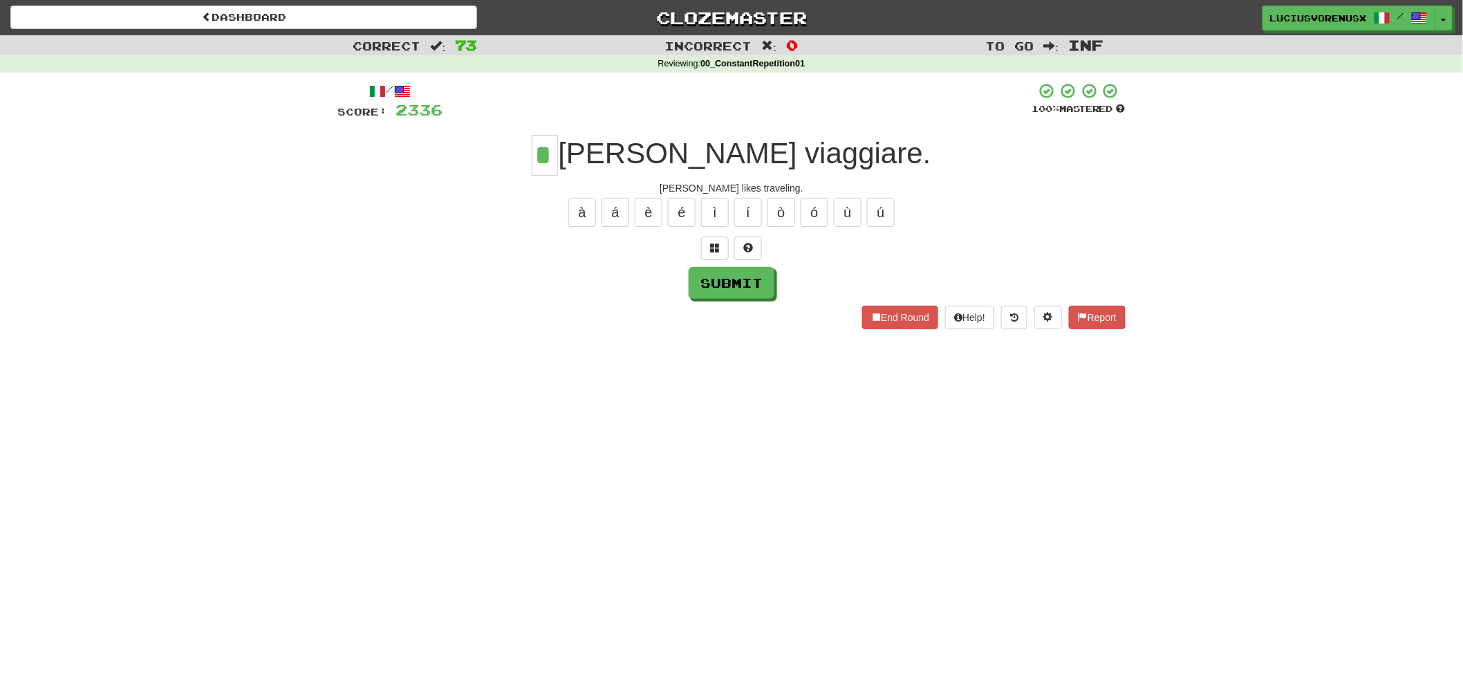
type input "*"
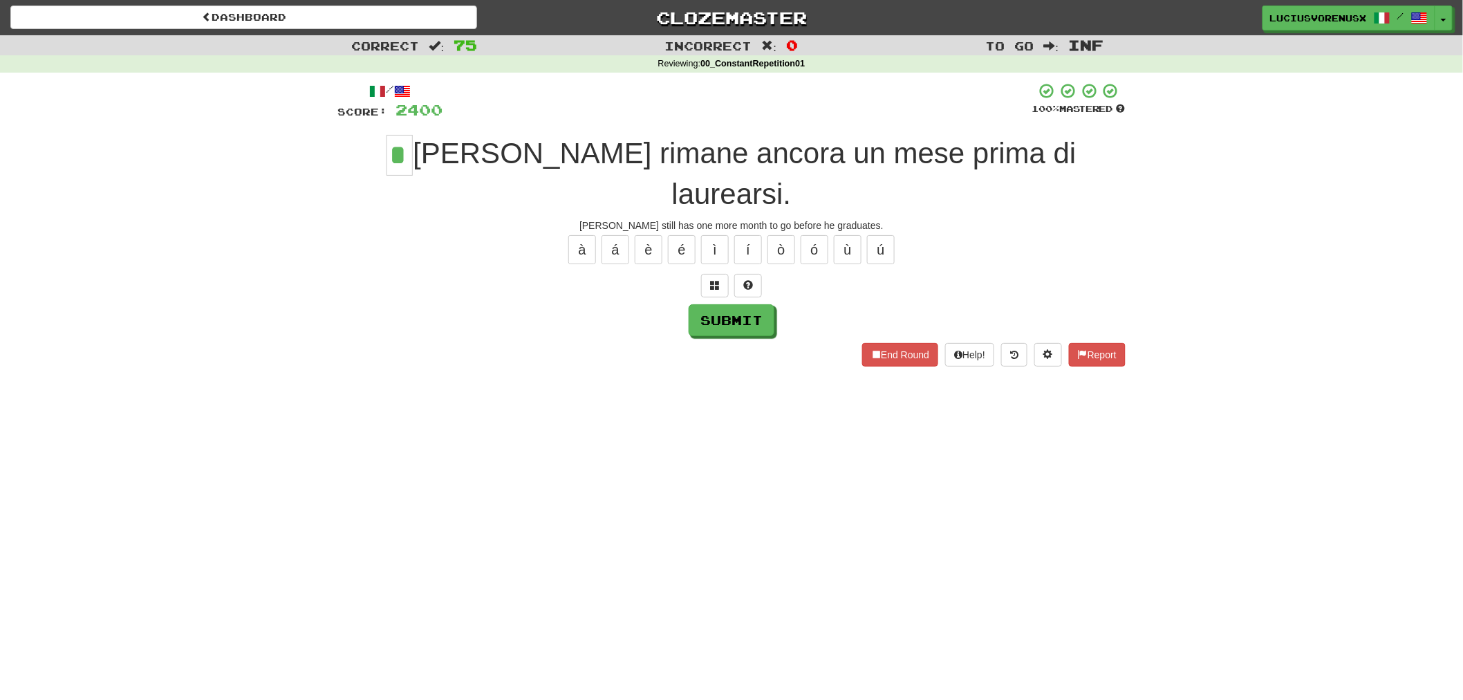
type input "*"
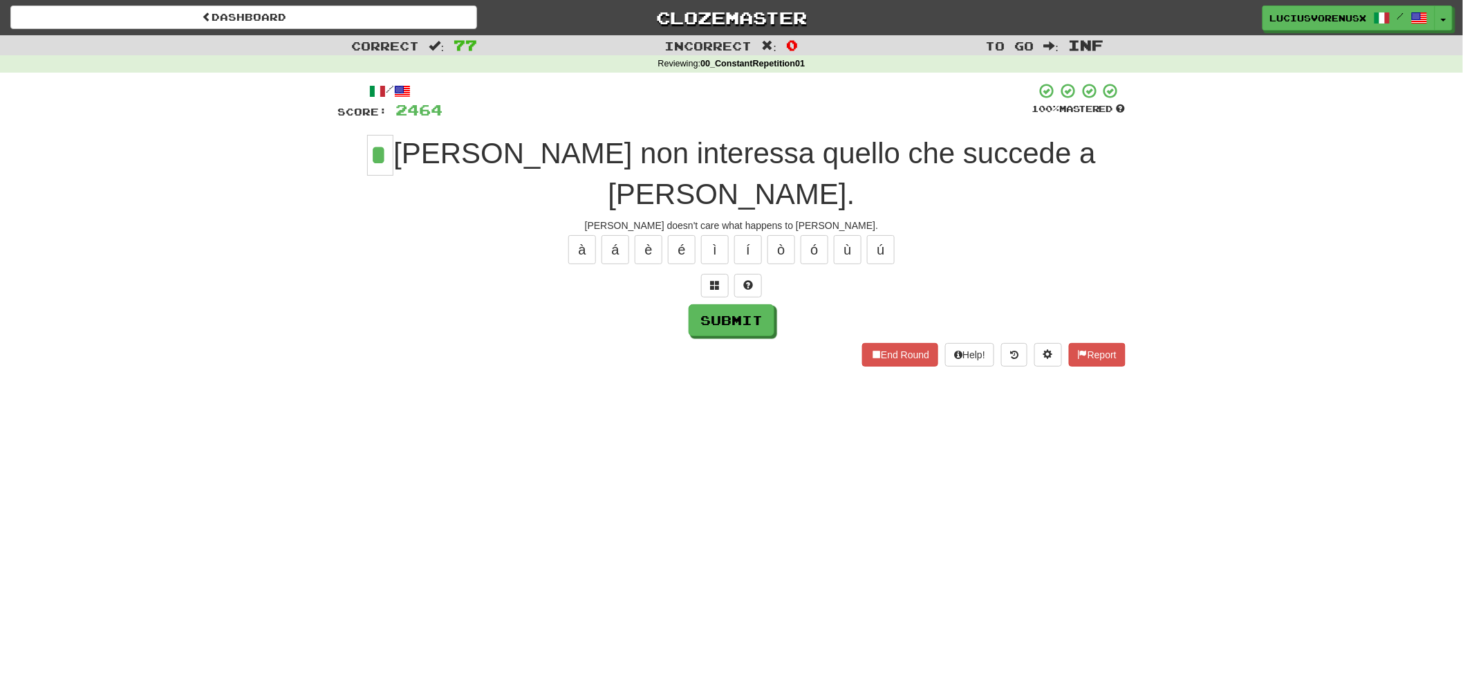
type input "*"
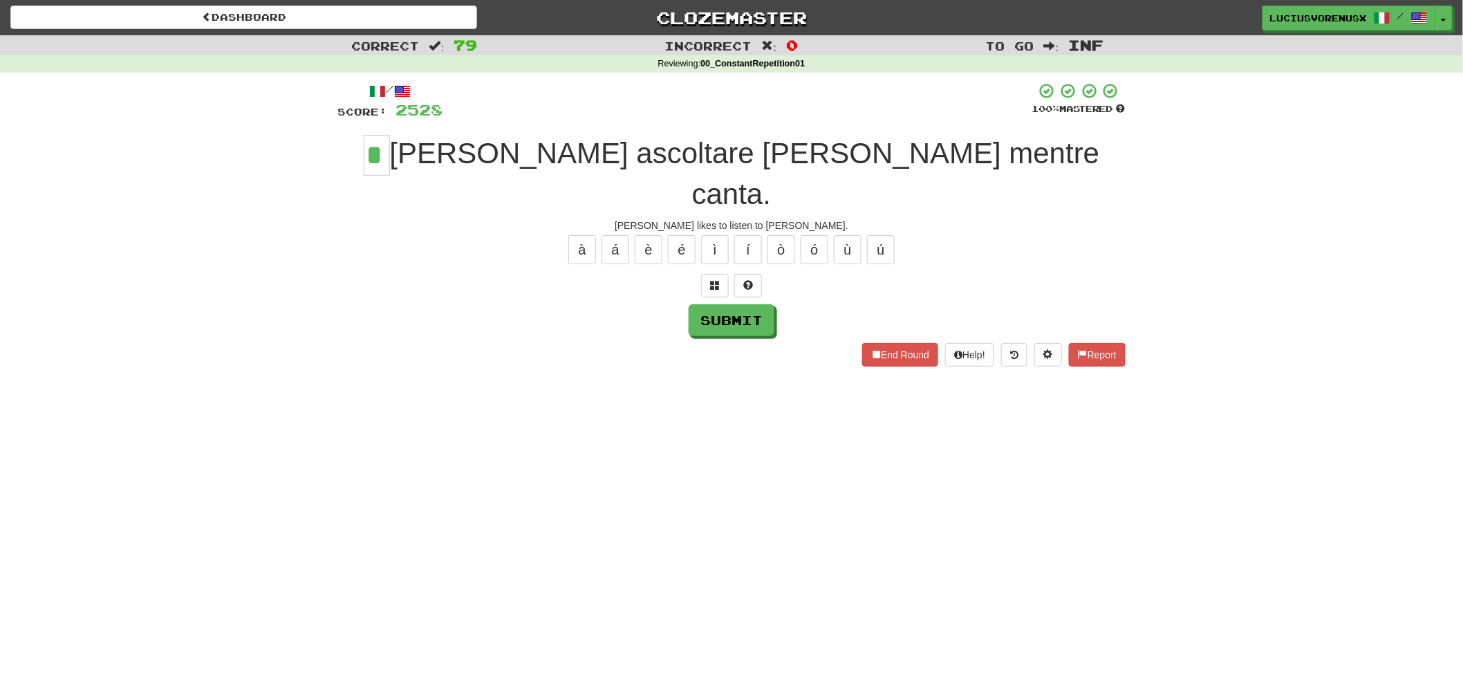
type input "*"
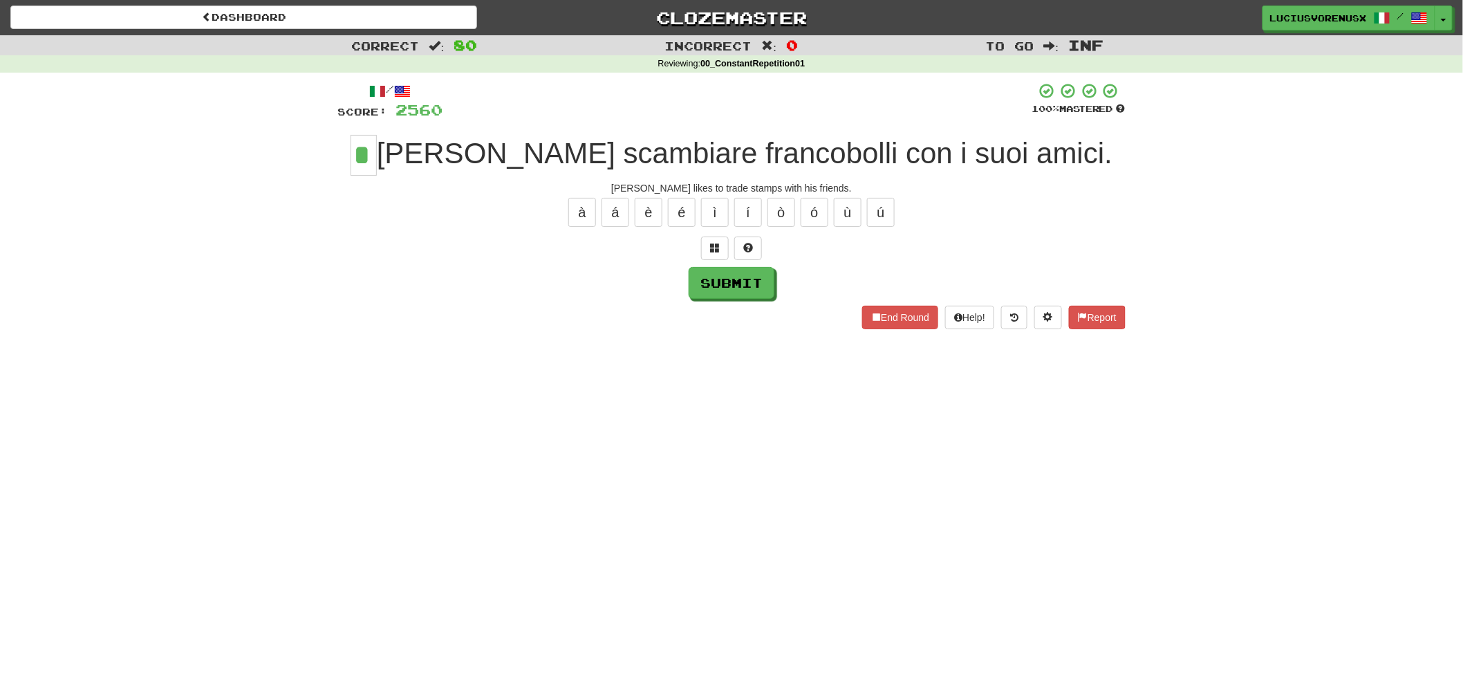
type input "*"
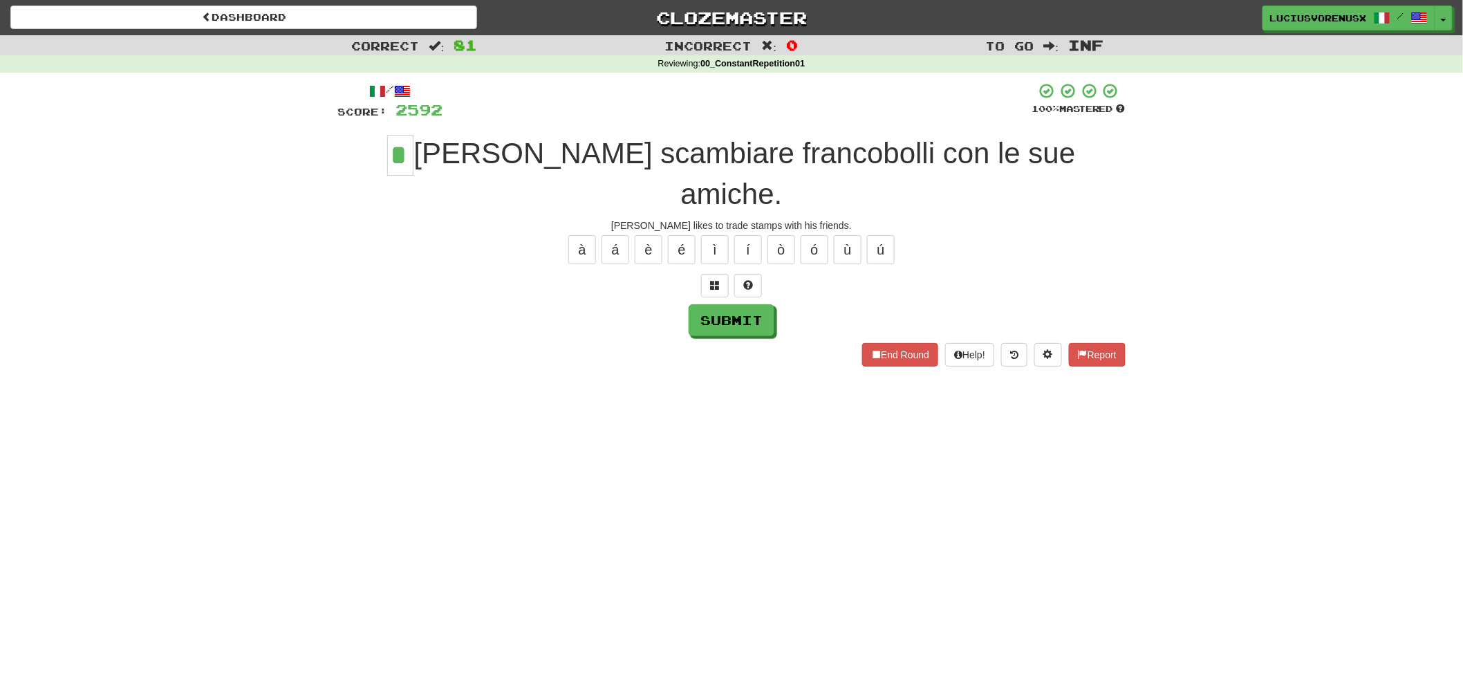
type input "*"
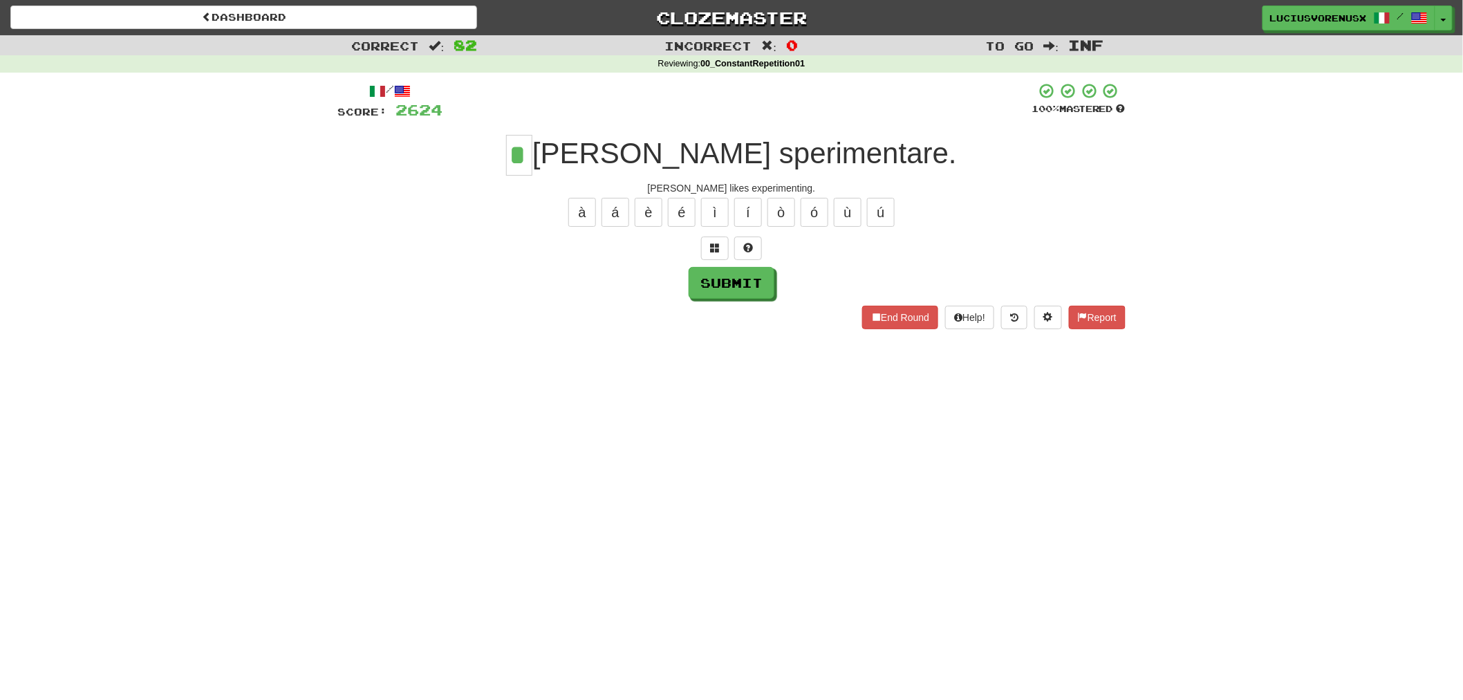
type input "*"
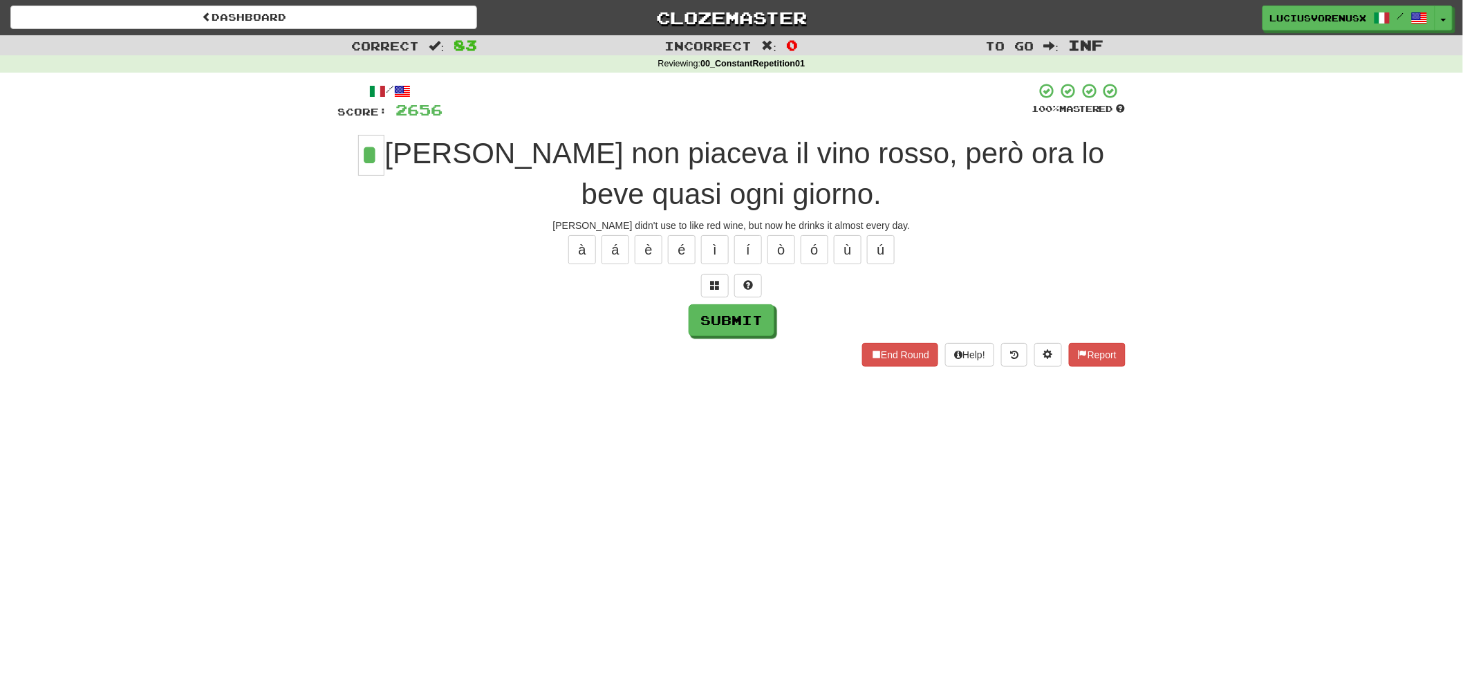
type input "*"
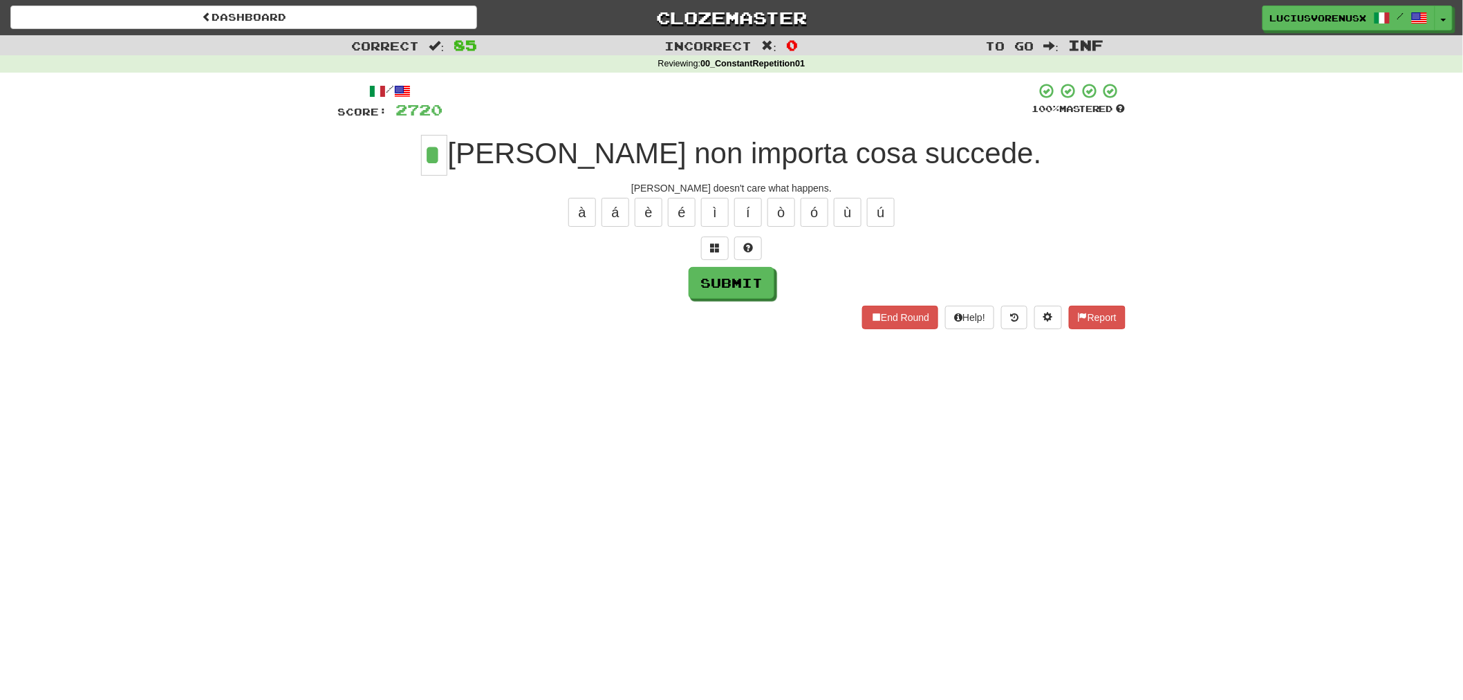
type input "*"
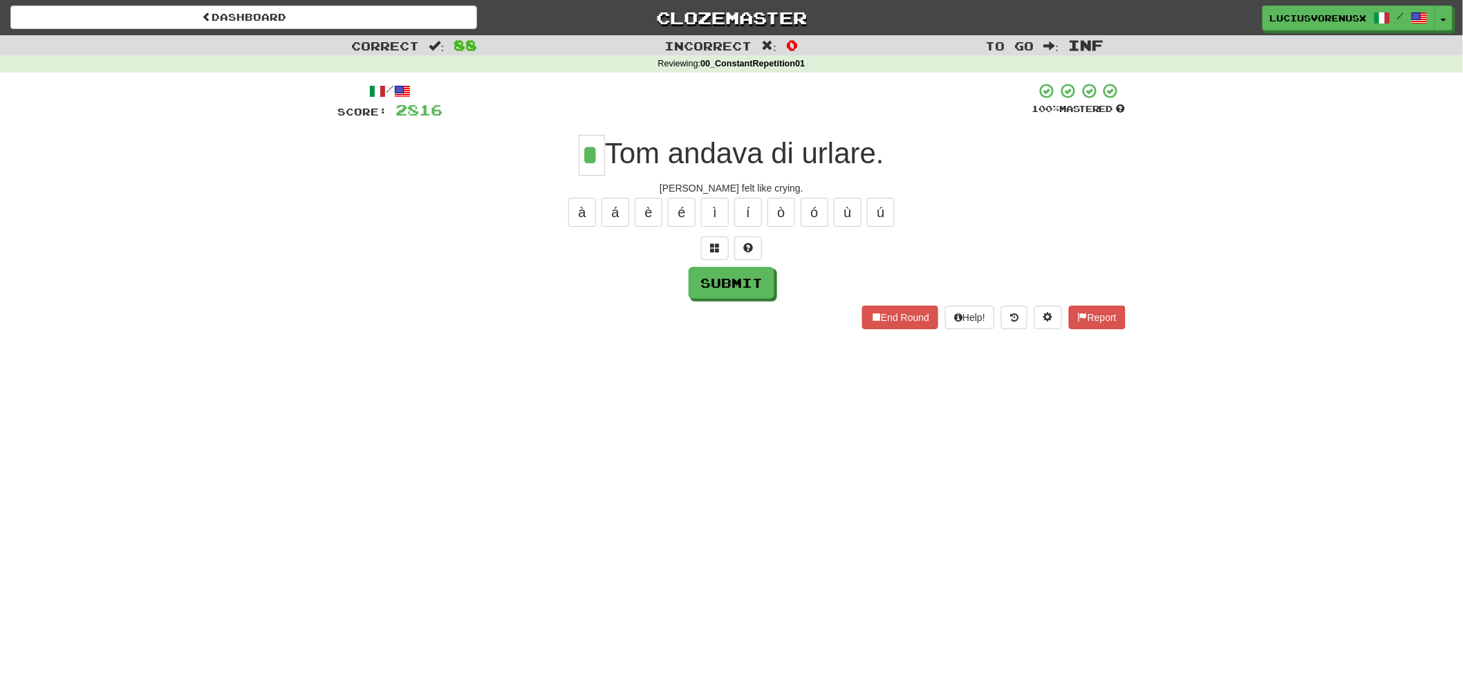
type input "*"
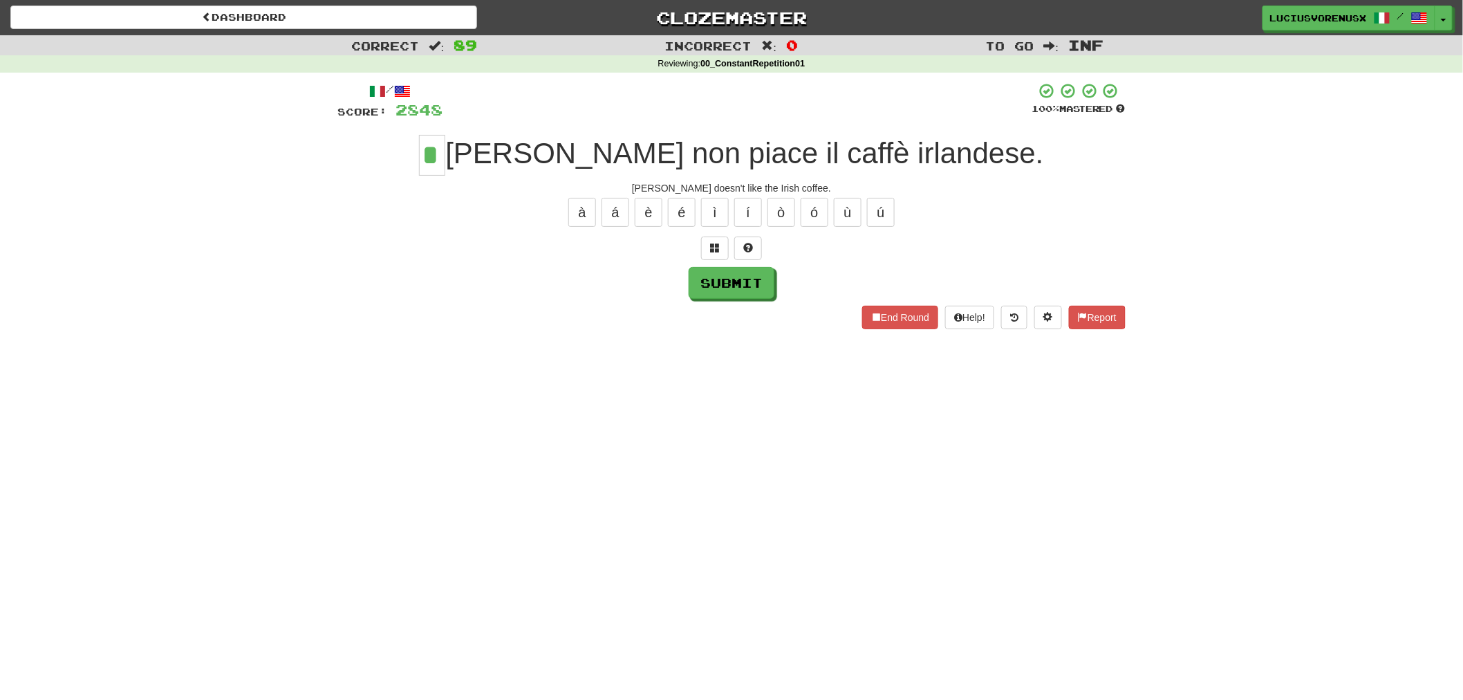
type input "*"
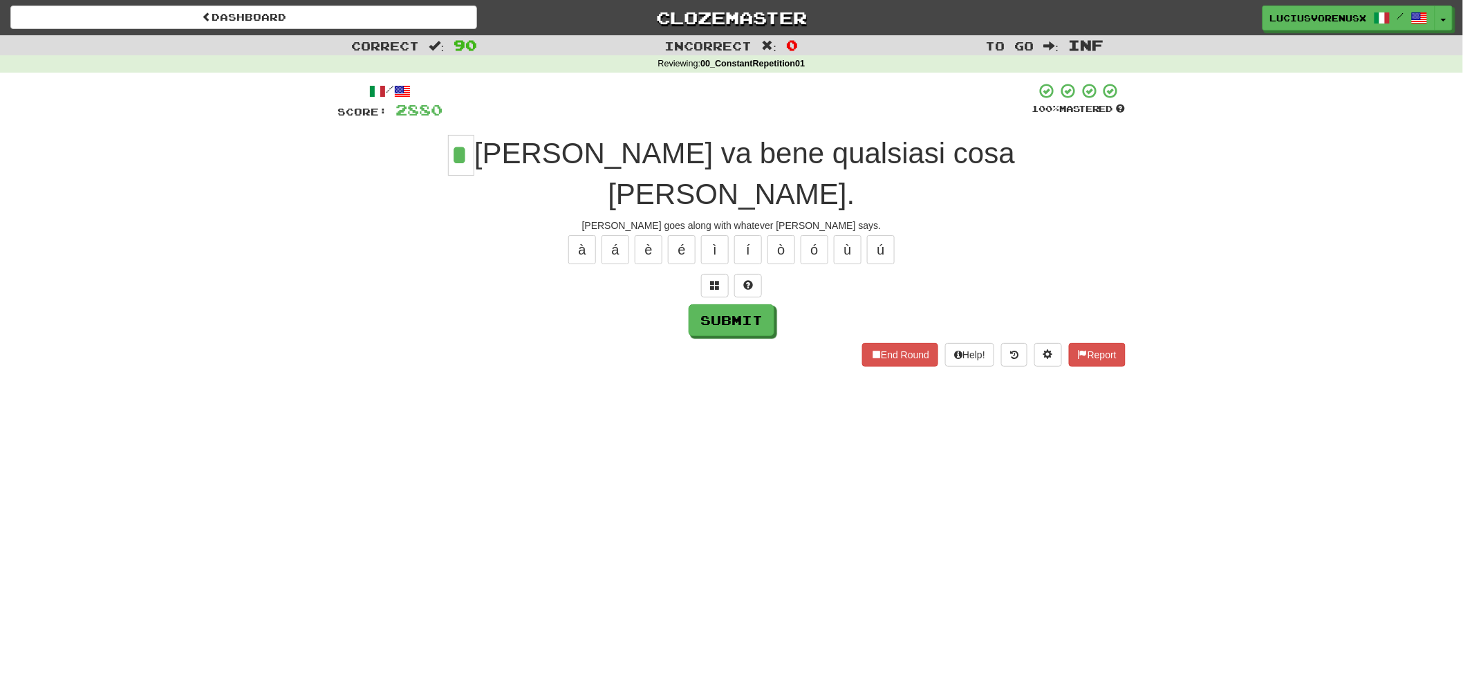
type input "*"
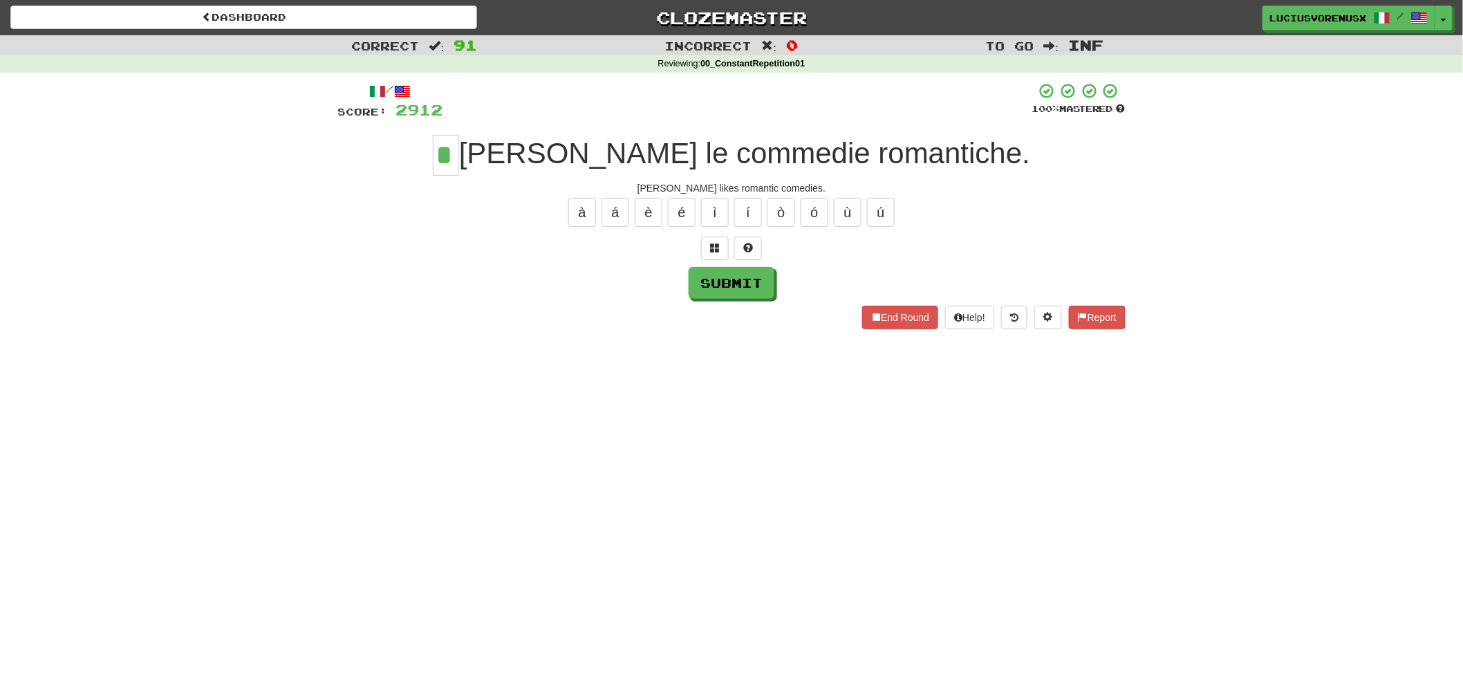
type input "*"
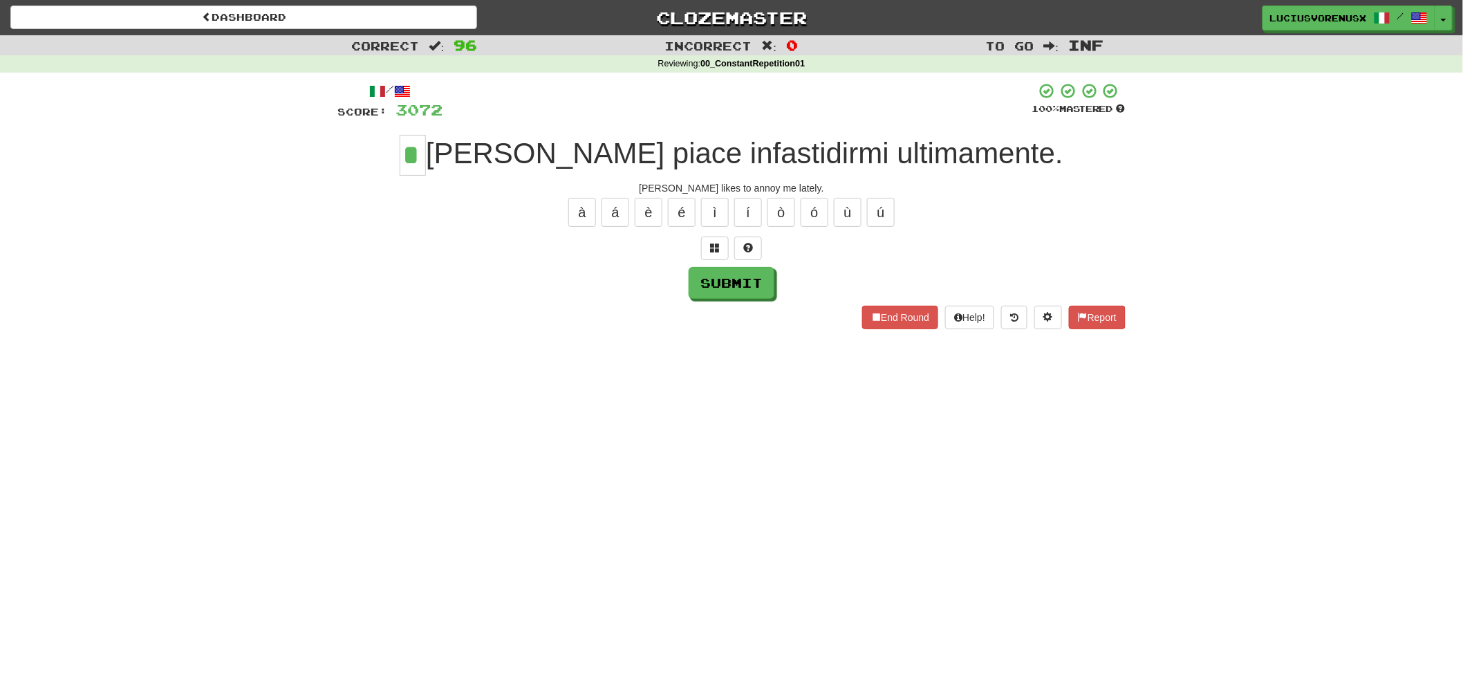
type input "*"
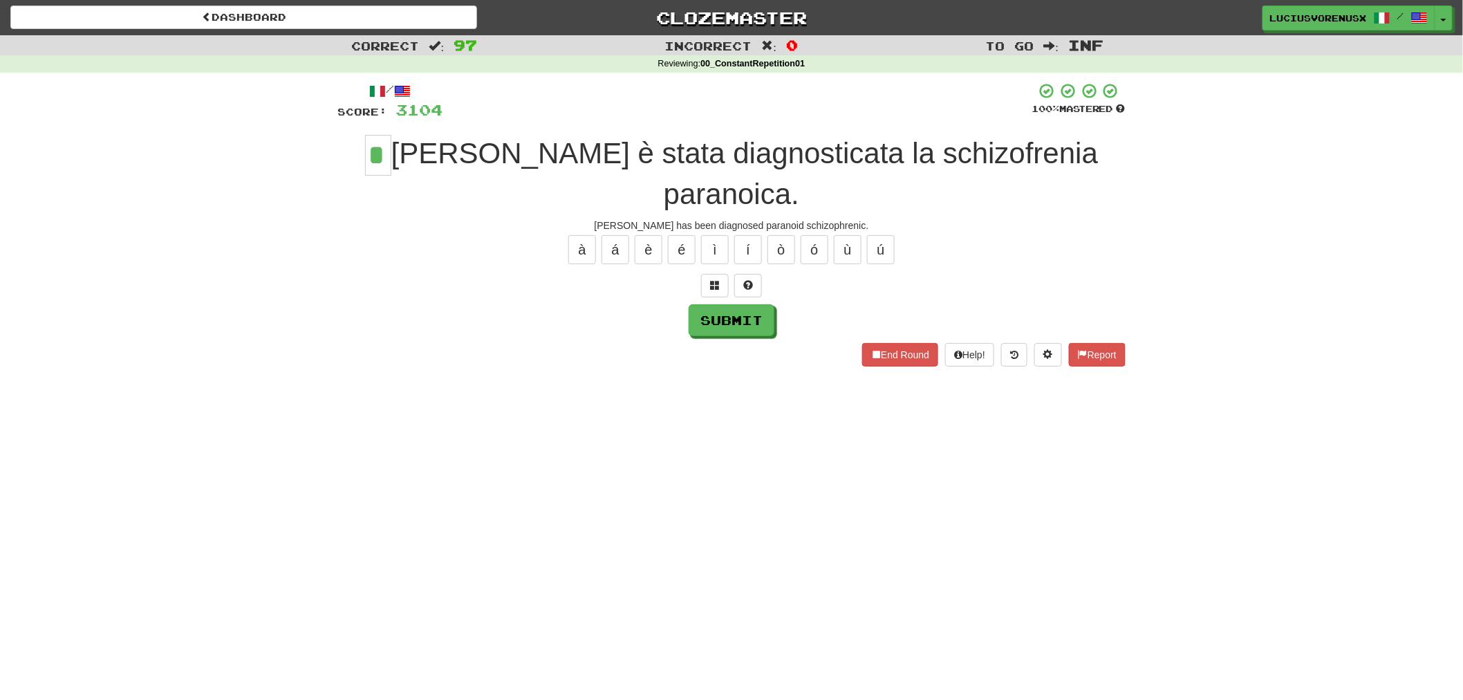
type input "*"
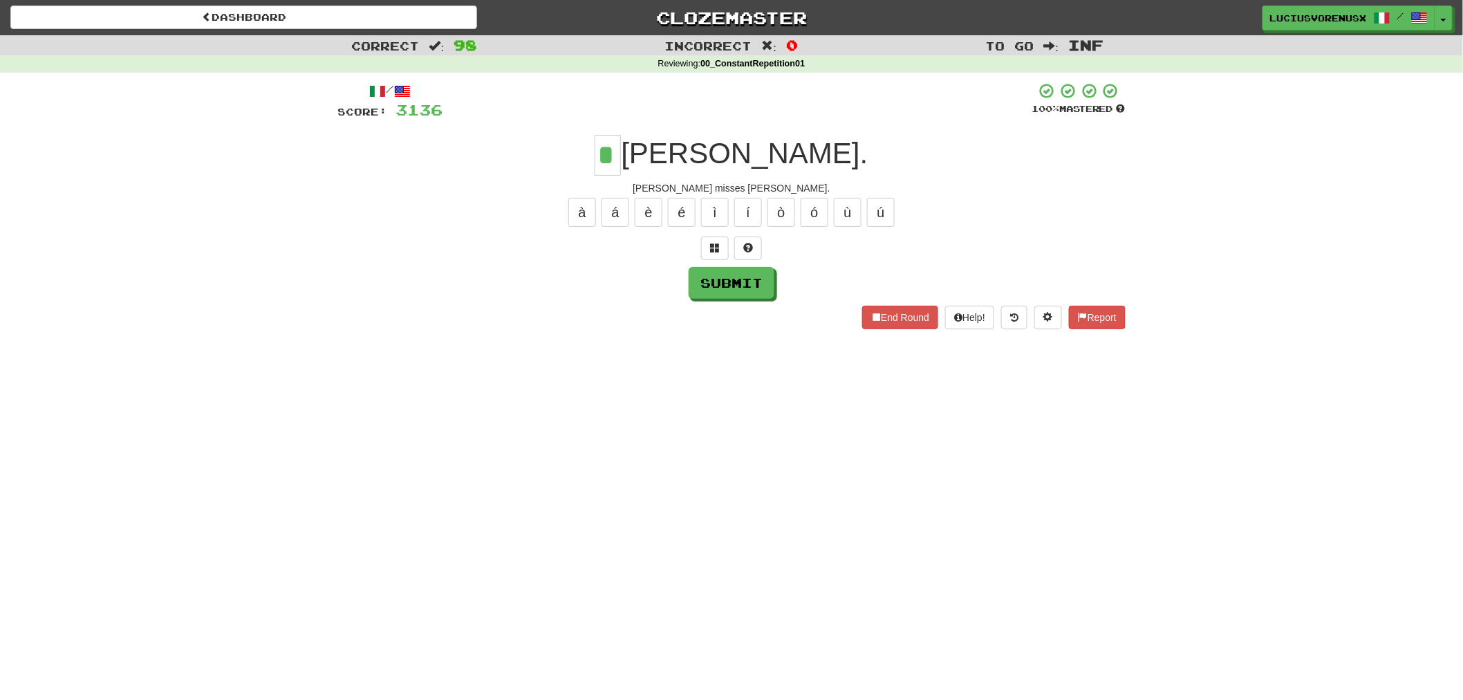
type input "*"
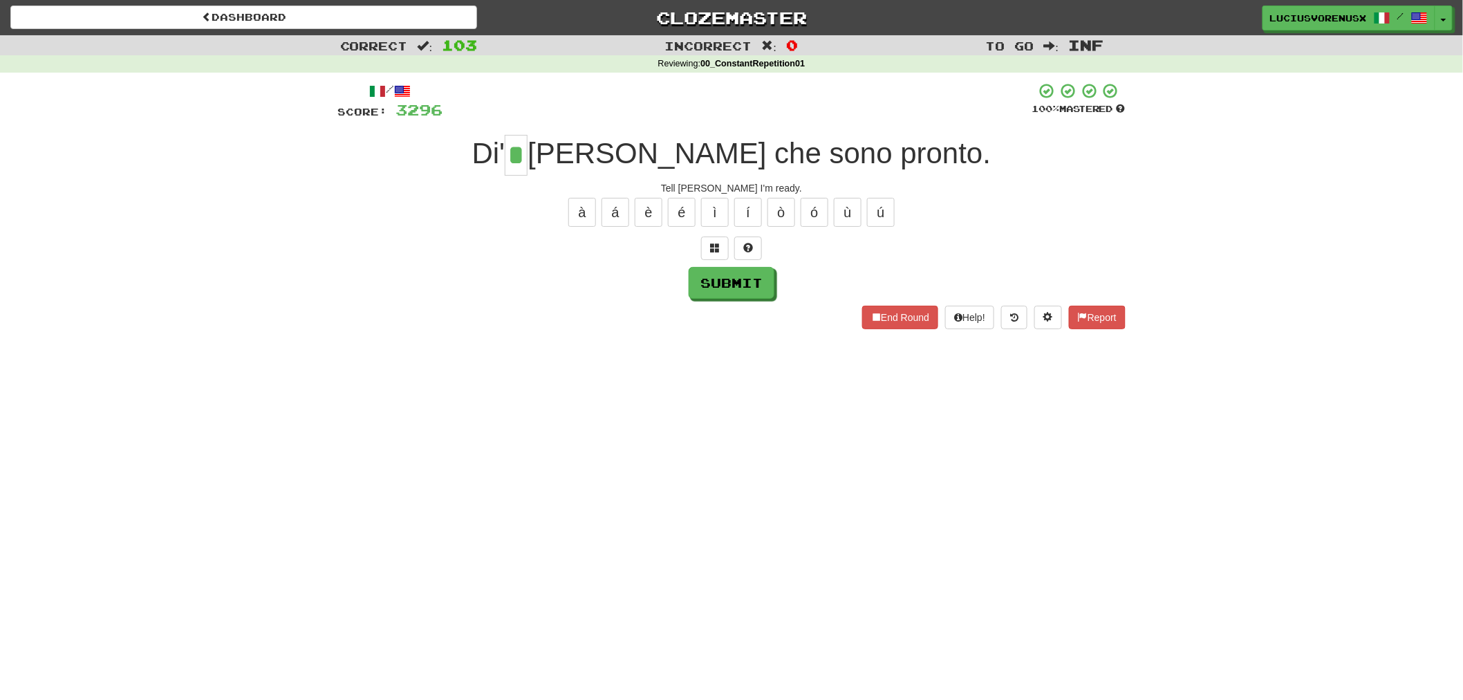
type input "*"
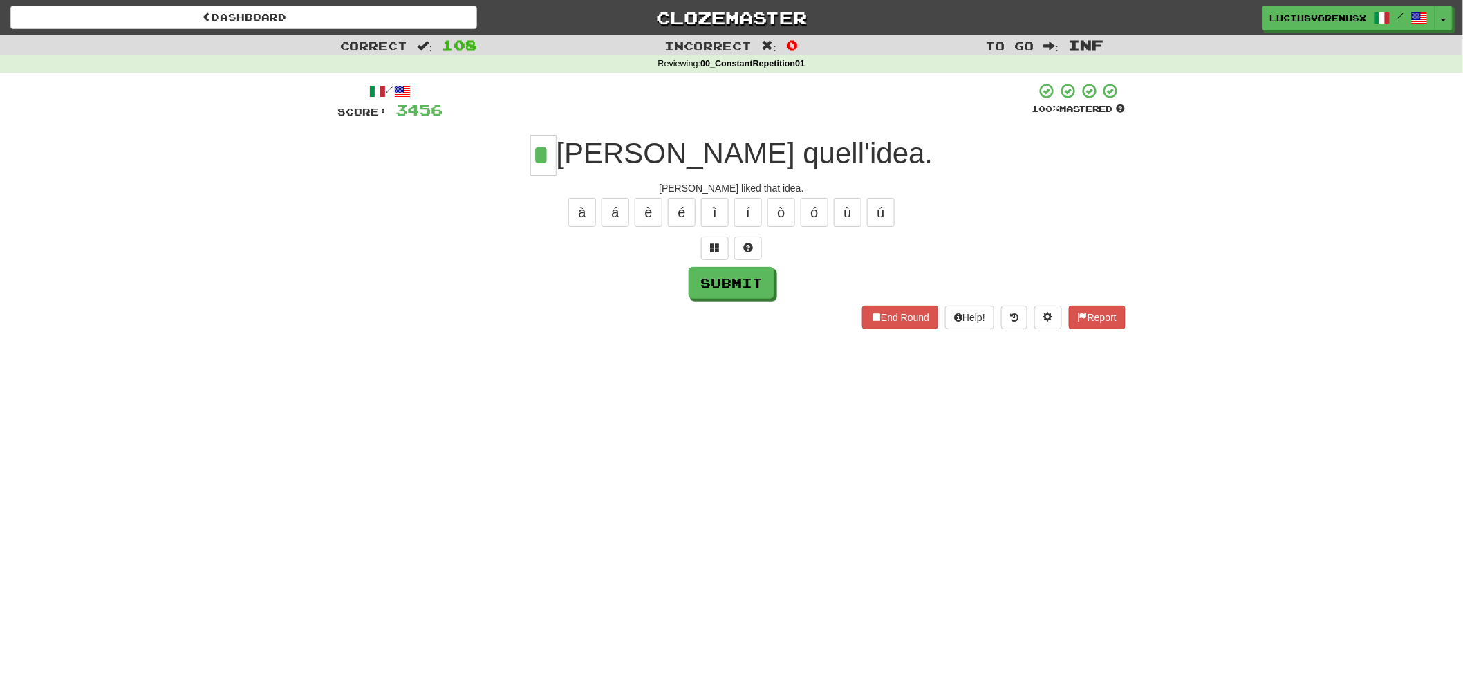
type input "*"
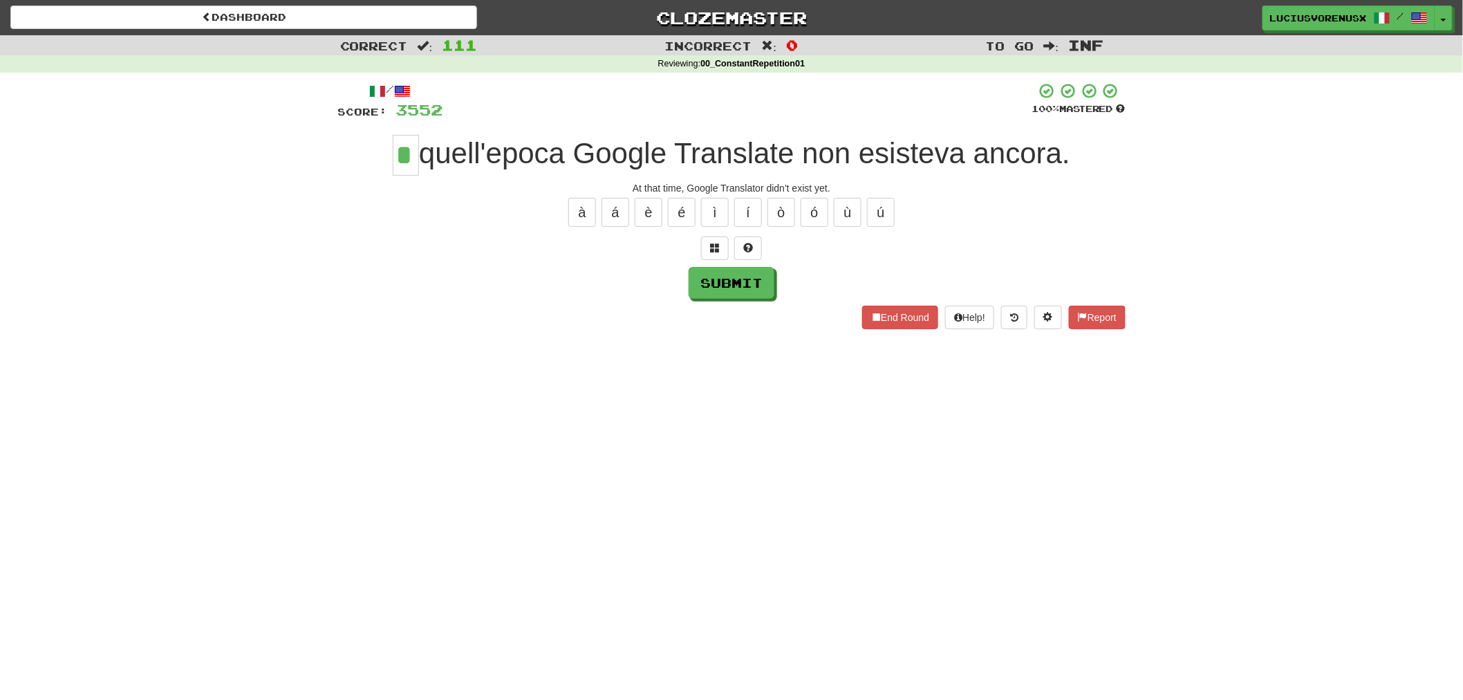
type input "*"
